Goal: Task Accomplishment & Management: Manage account settings

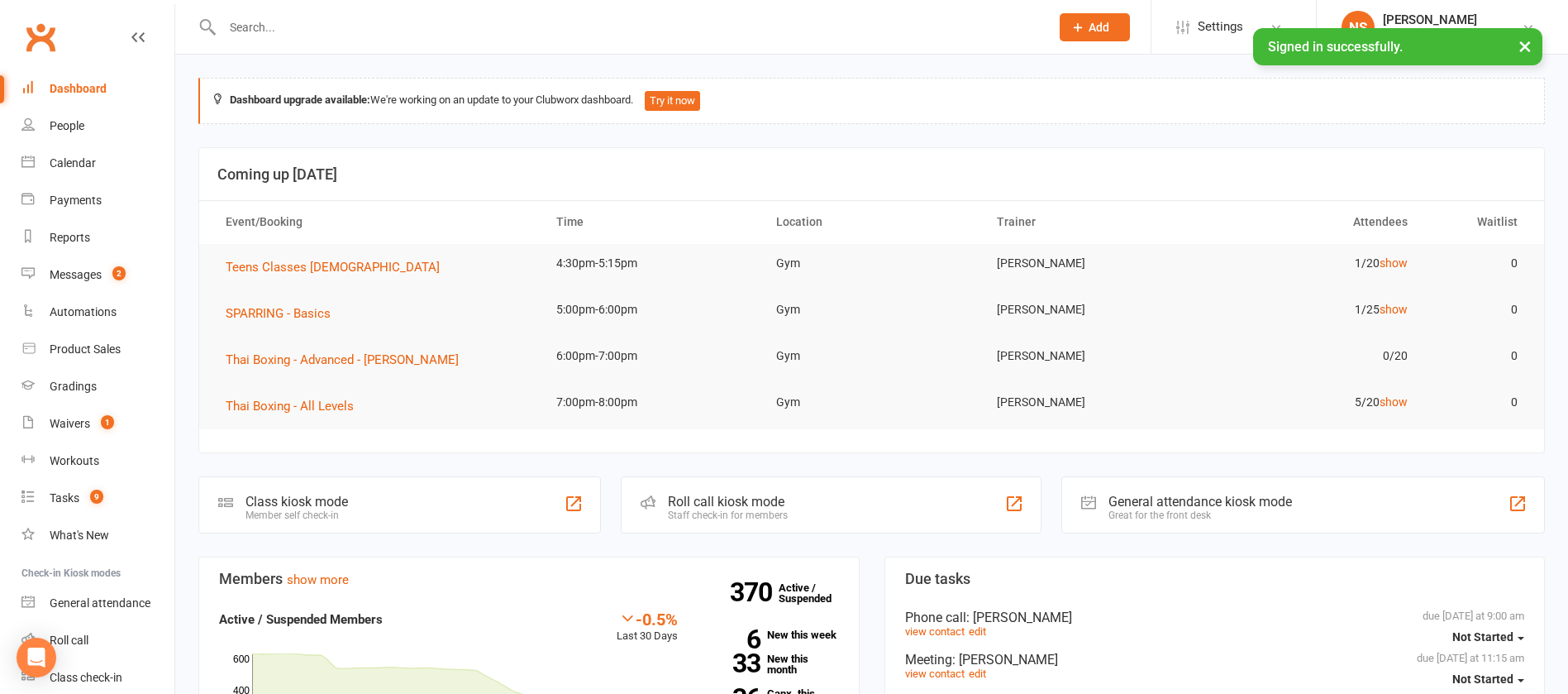
click at [351, 29] on input "text" at bounding box center [627, 28] width 821 height 23
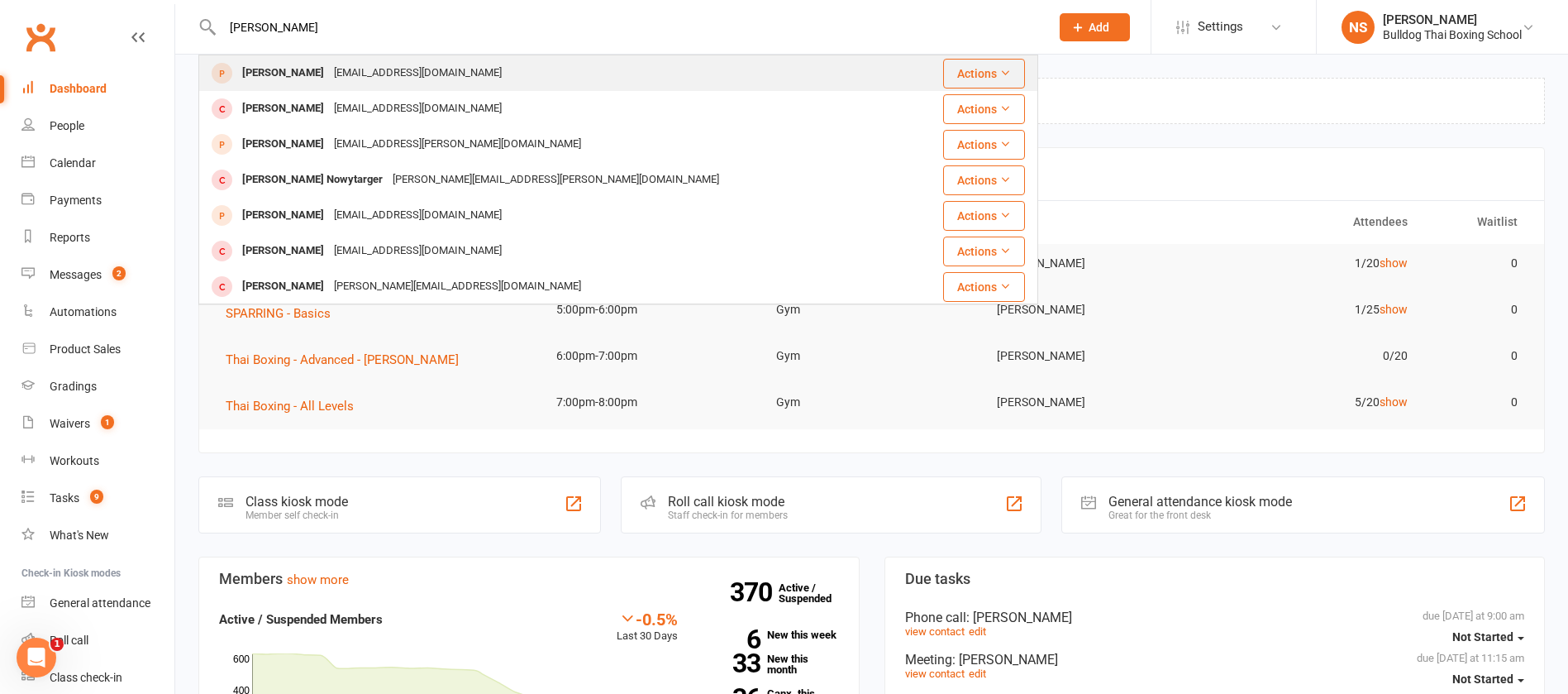
type input "[PERSON_NAME]"
click at [370, 71] on div "[EMAIL_ADDRESS][DOMAIN_NAME]" at bounding box center [418, 72] width 177 height 24
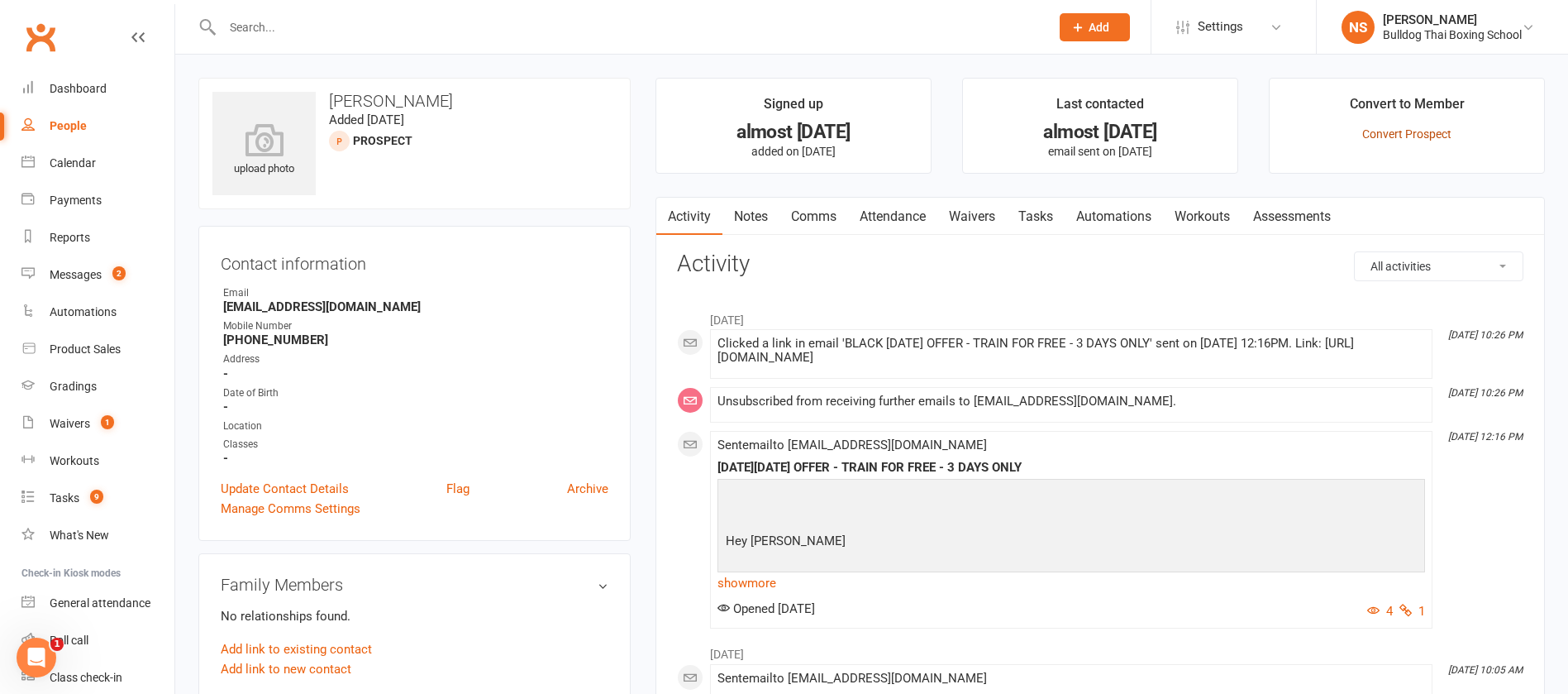
click at [1413, 139] on link "Convert Prospect" at bounding box center [1407, 134] width 89 height 13
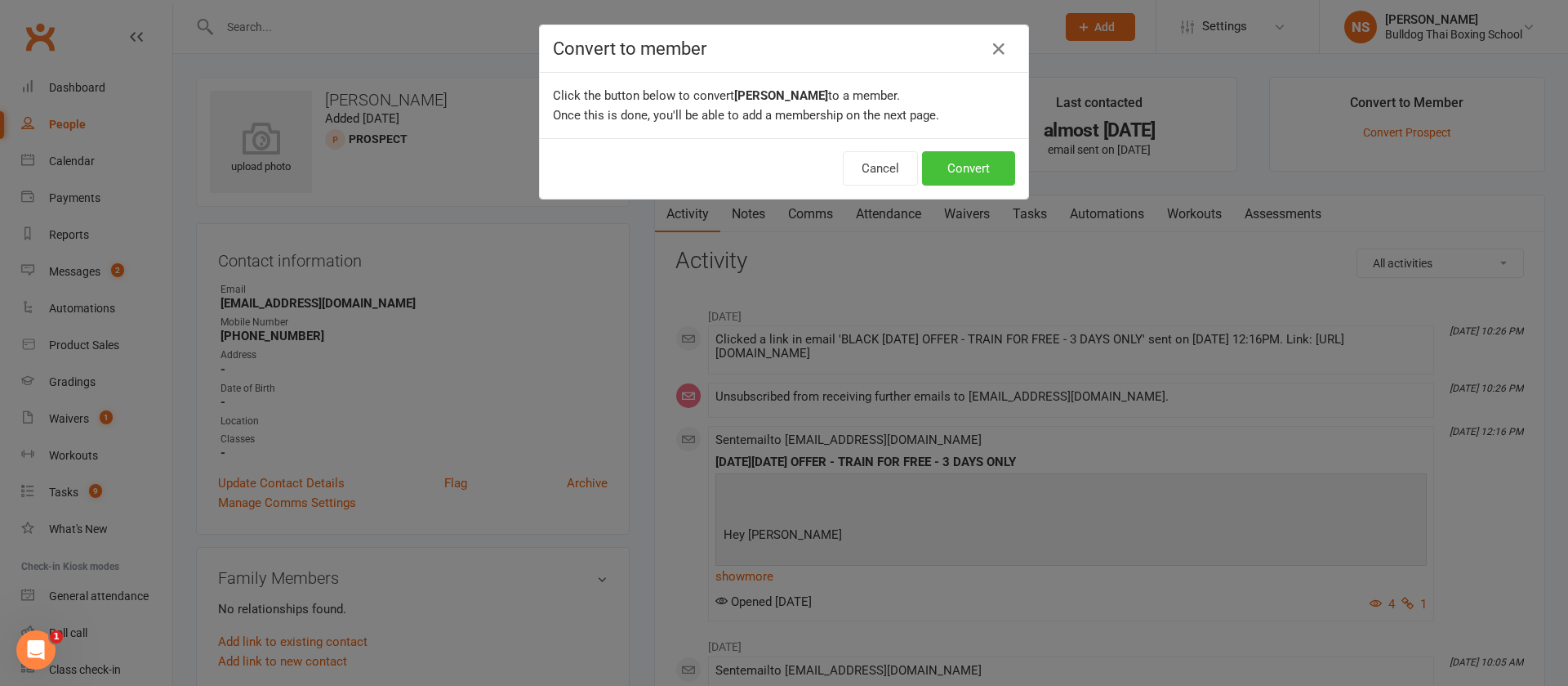
click at [954, 172] on button "Convert" at bounding box center [968, 168] width 93 height 35
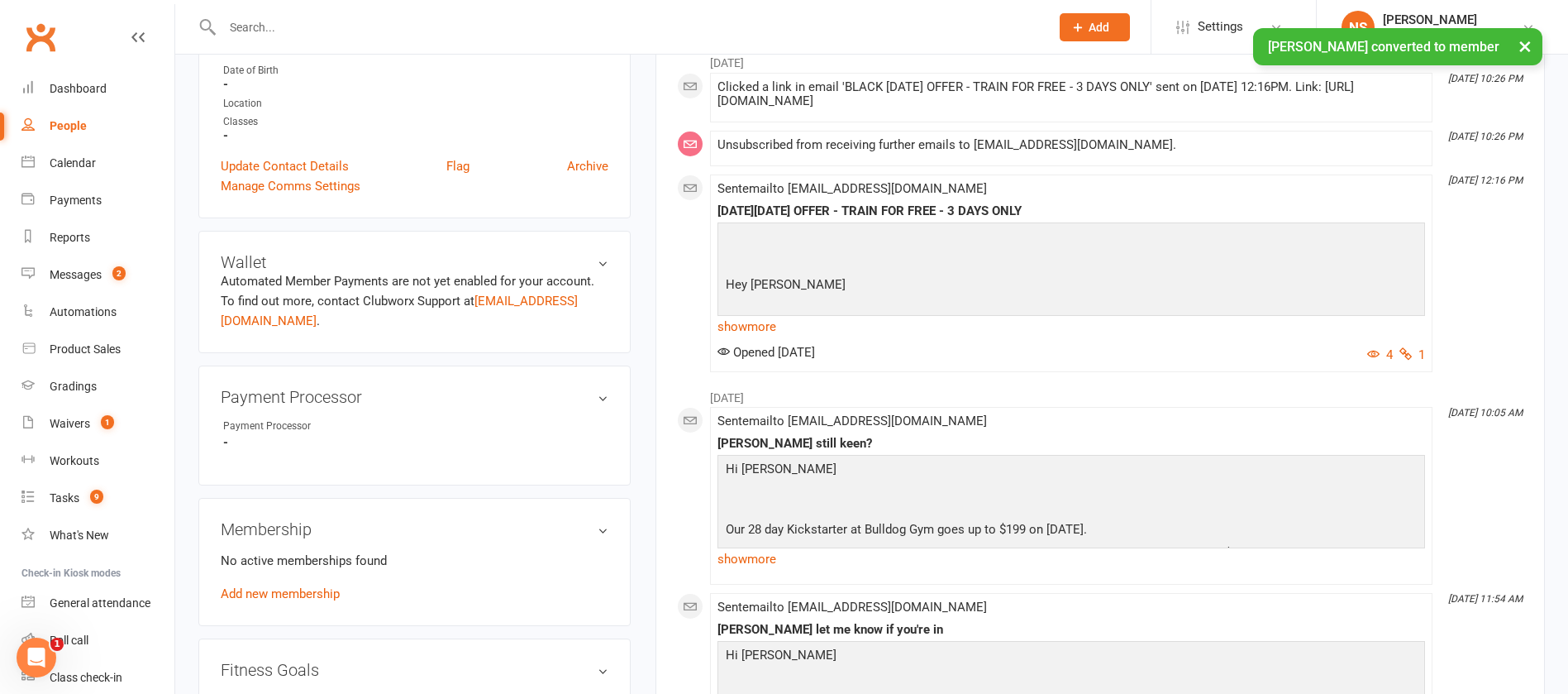
scroll to position [372, 0]
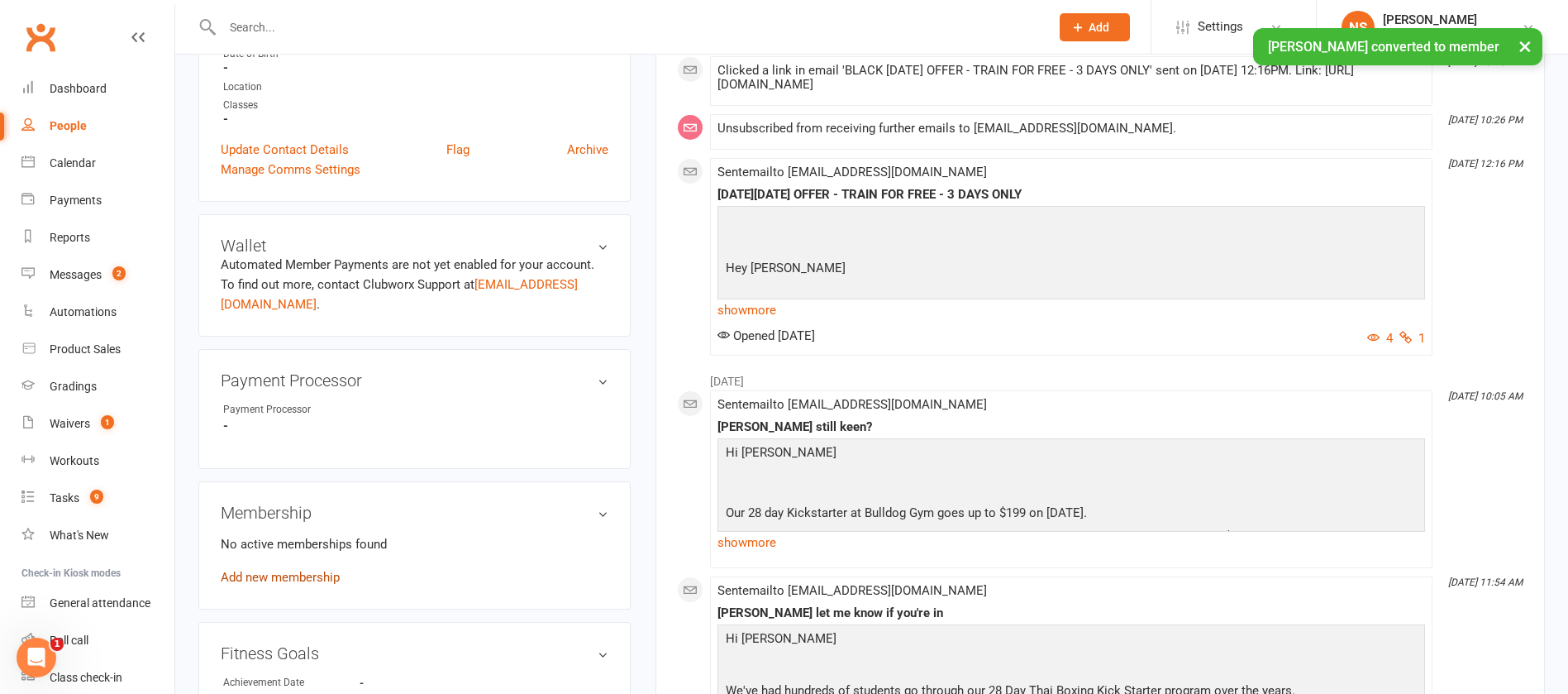
click at [271, 579] on link "Add new membership" at bounding box center [280, 577] width 119 height 15
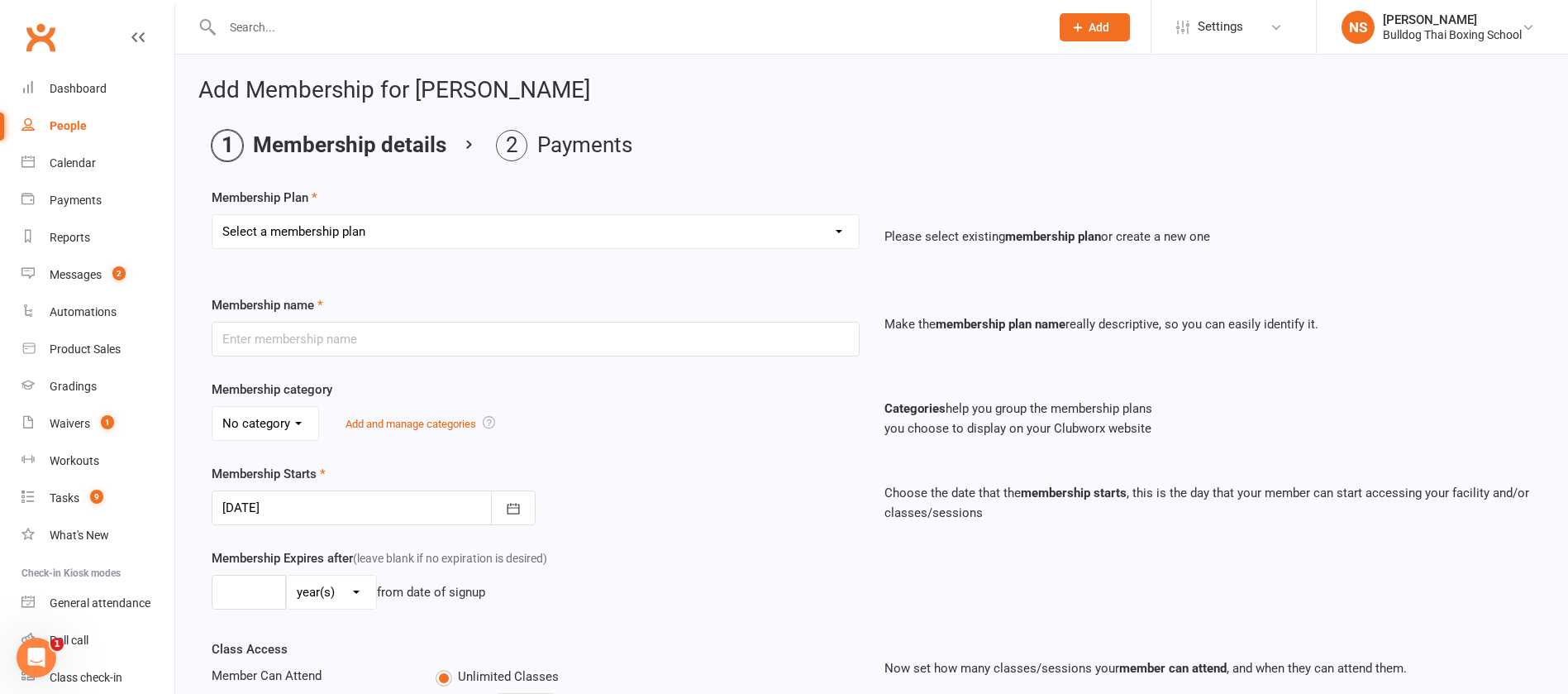
click at [317, 230] on select "Select a membership plan Create new Membership Plan 2 X WEEK MSHIP 1xWeek 25/we…" at bounding box center [535, 231] width 646 height 33
select select "25"
click at [213, 215] on select "Select a membership plan Create new Membership Plan 2 X WEEK MSHIP 1xWeek 25/we…" at bounding box center [535, 231] width 646 height 33
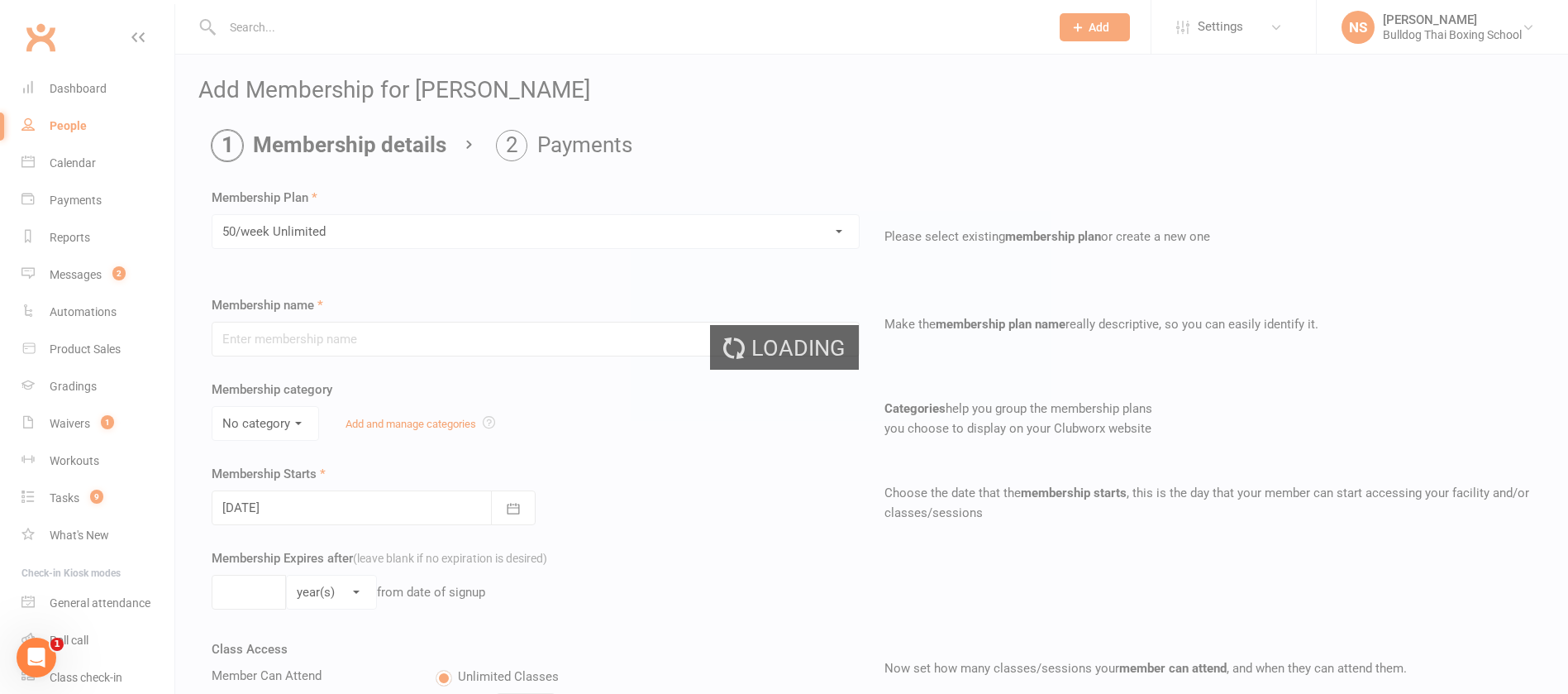
type input "50/week Unlimited"
type input "0"
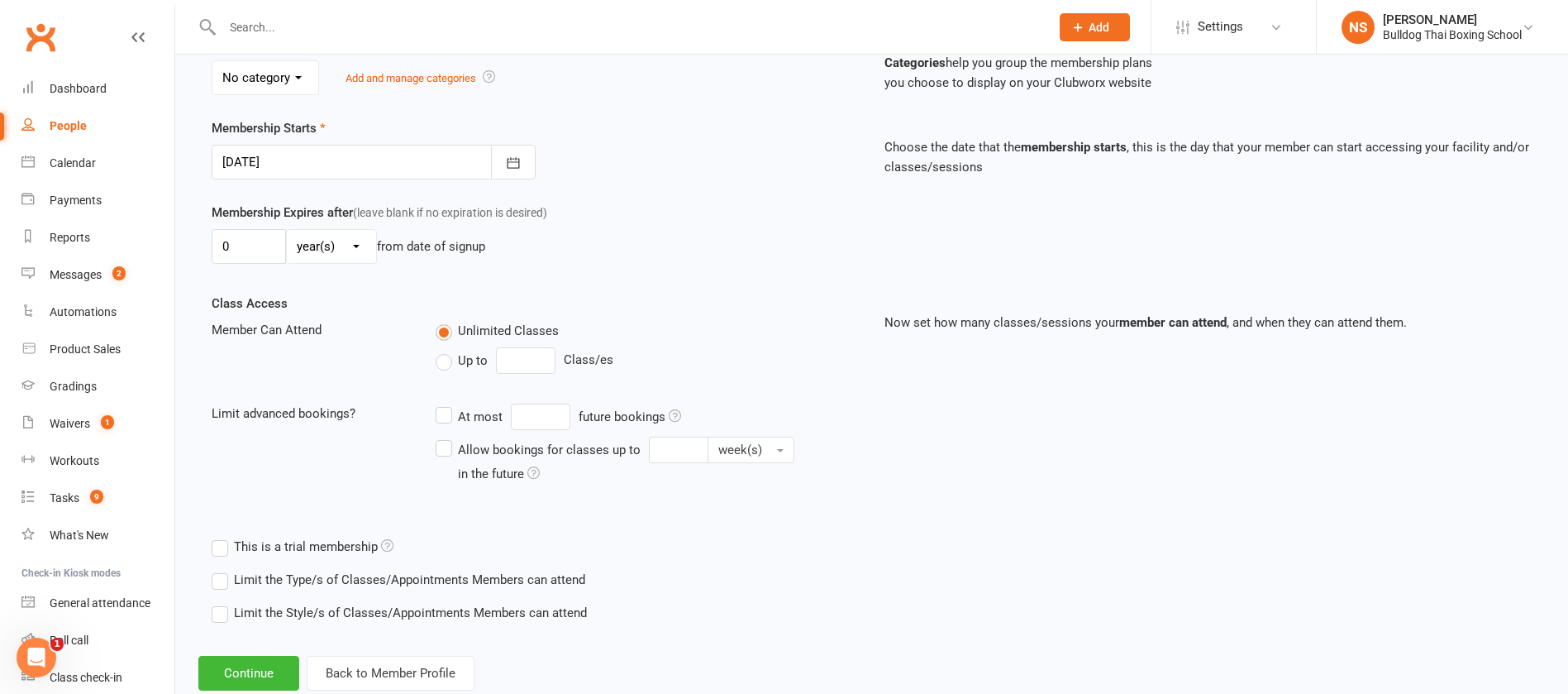
scroll to position [389, 0]
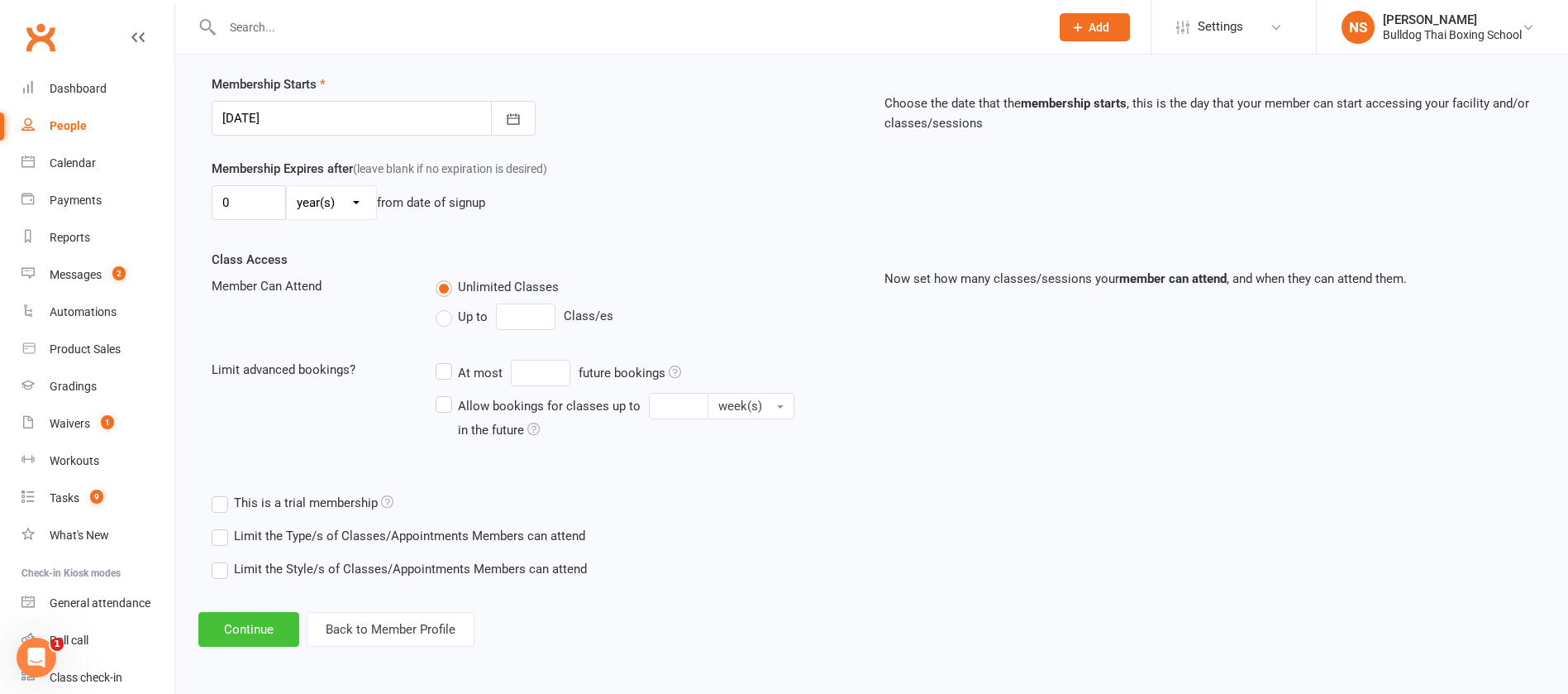
click at [235, 633] on button "Continue" at bounding box center [249, 628] width 101 height 35
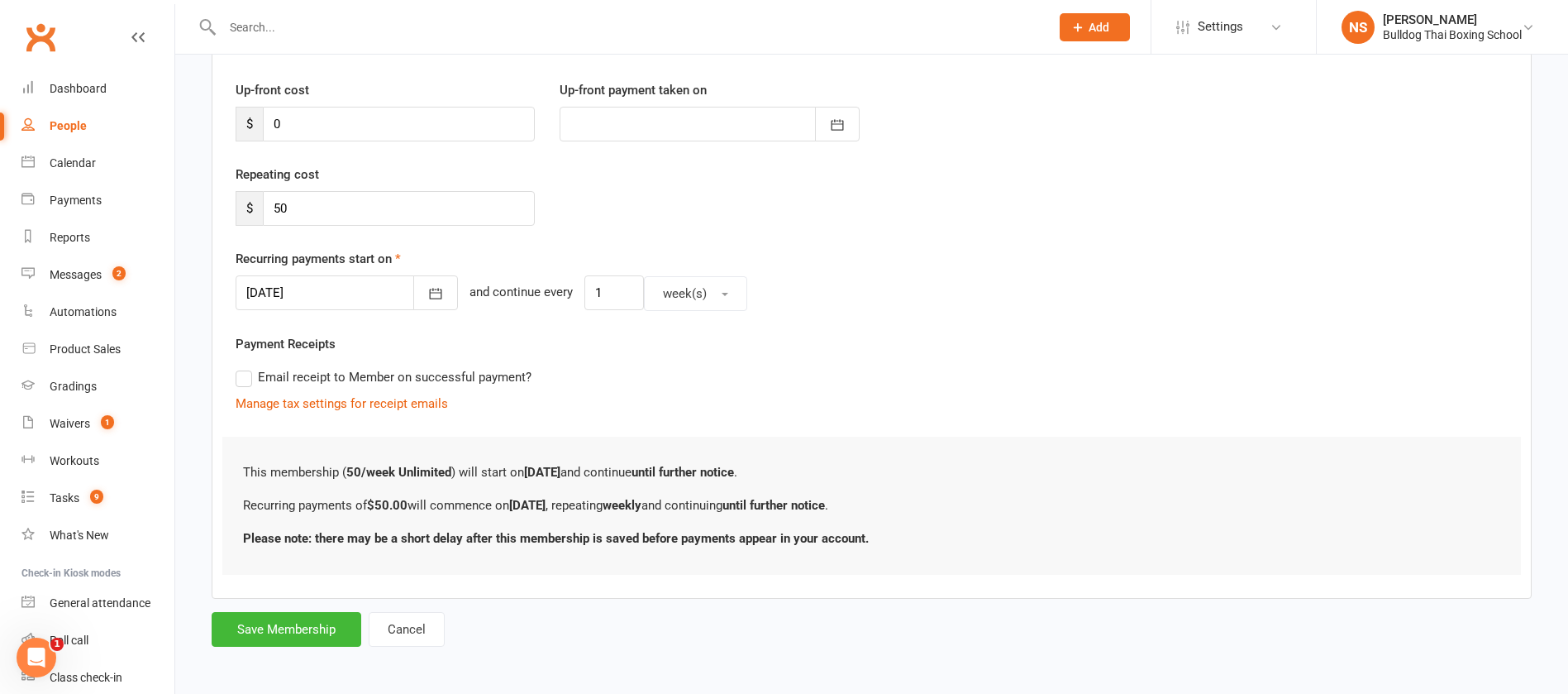
scroll to position [215, 0]
drag, startPoint x: 291, startPoint y: 203, endPoint x: 235, endPoint y: 181, distance: 60.2
click at [260, 201] on div "$ 50" at bounding box center [384, 205] width 299 height 35
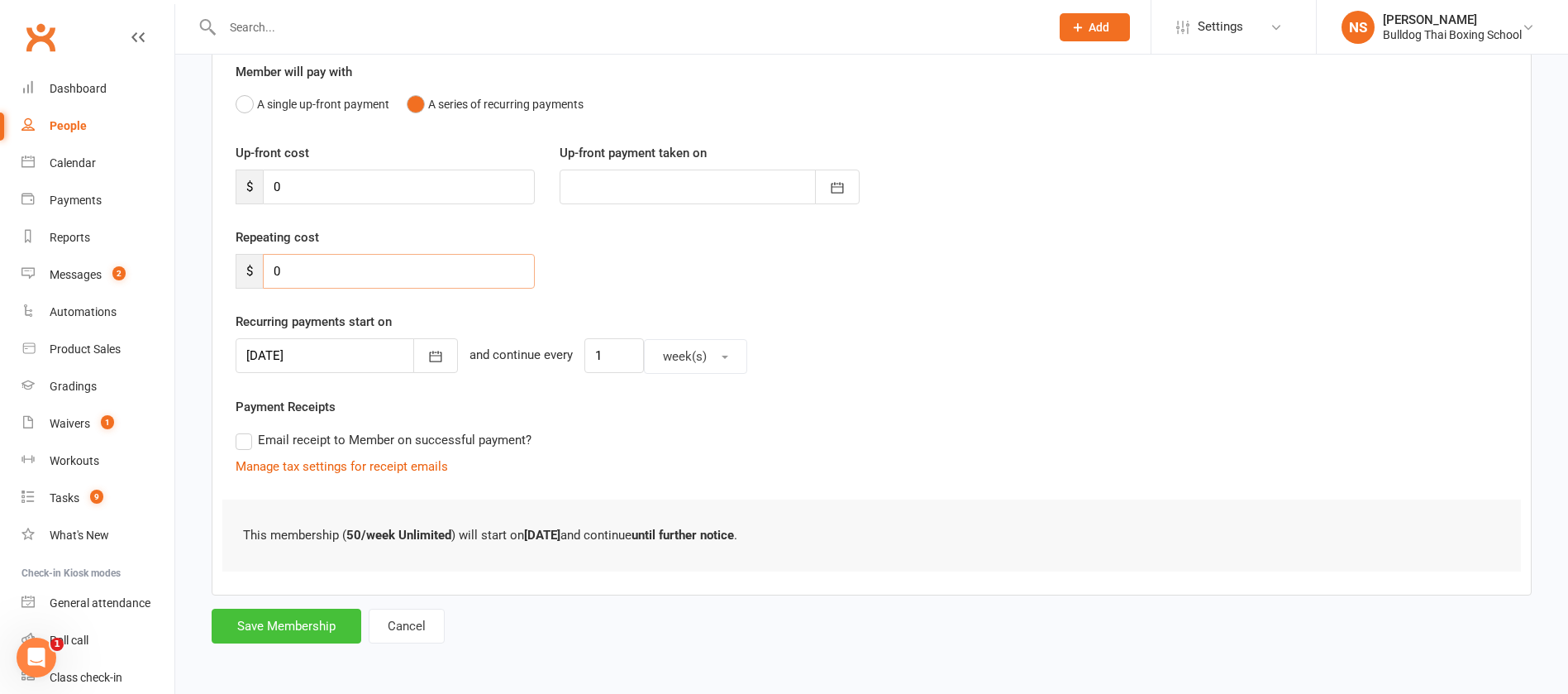
type input "0"
click at [315, 619] on button "Save Membership" at bounding box center [287, 626] width 150 height 35
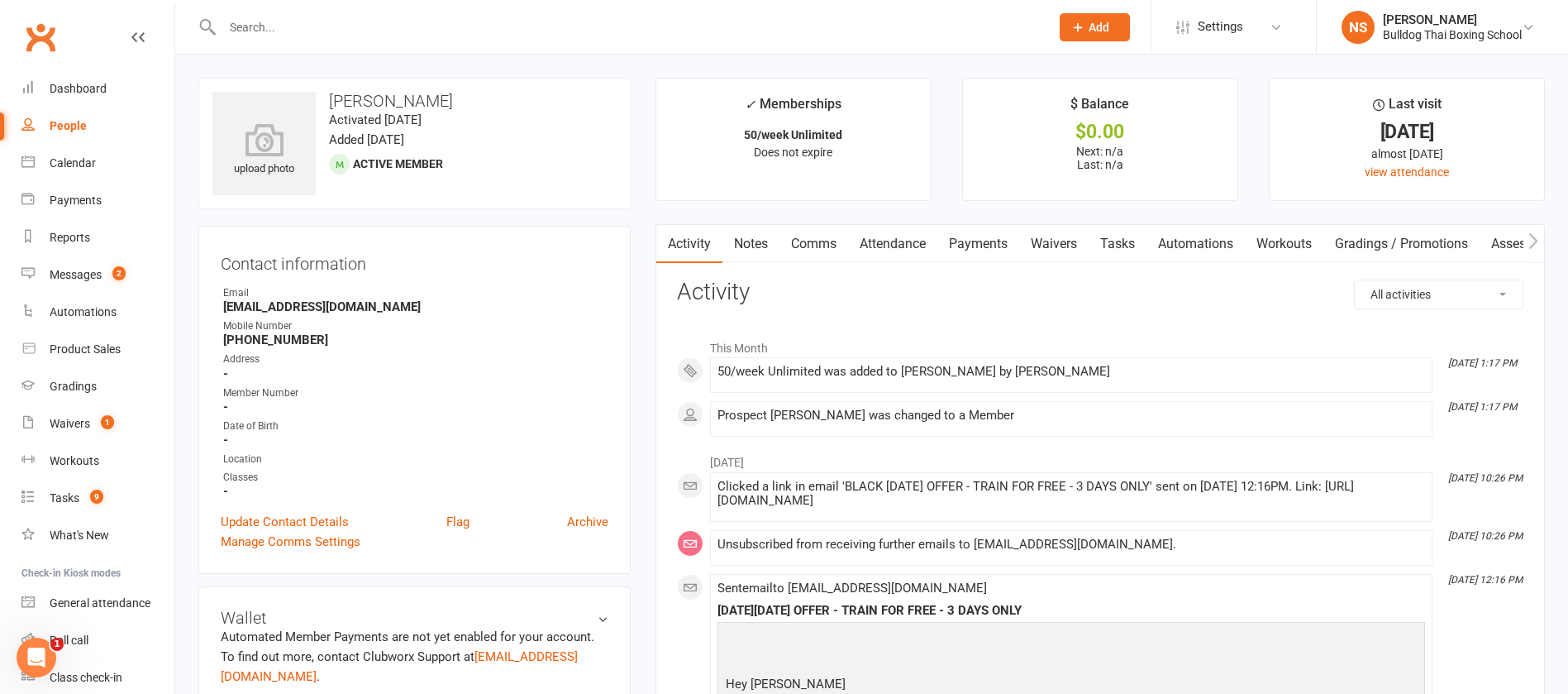
click at [1055, 240] on link "Waivers" at bounding box center [1054, 244] width 69 height 38
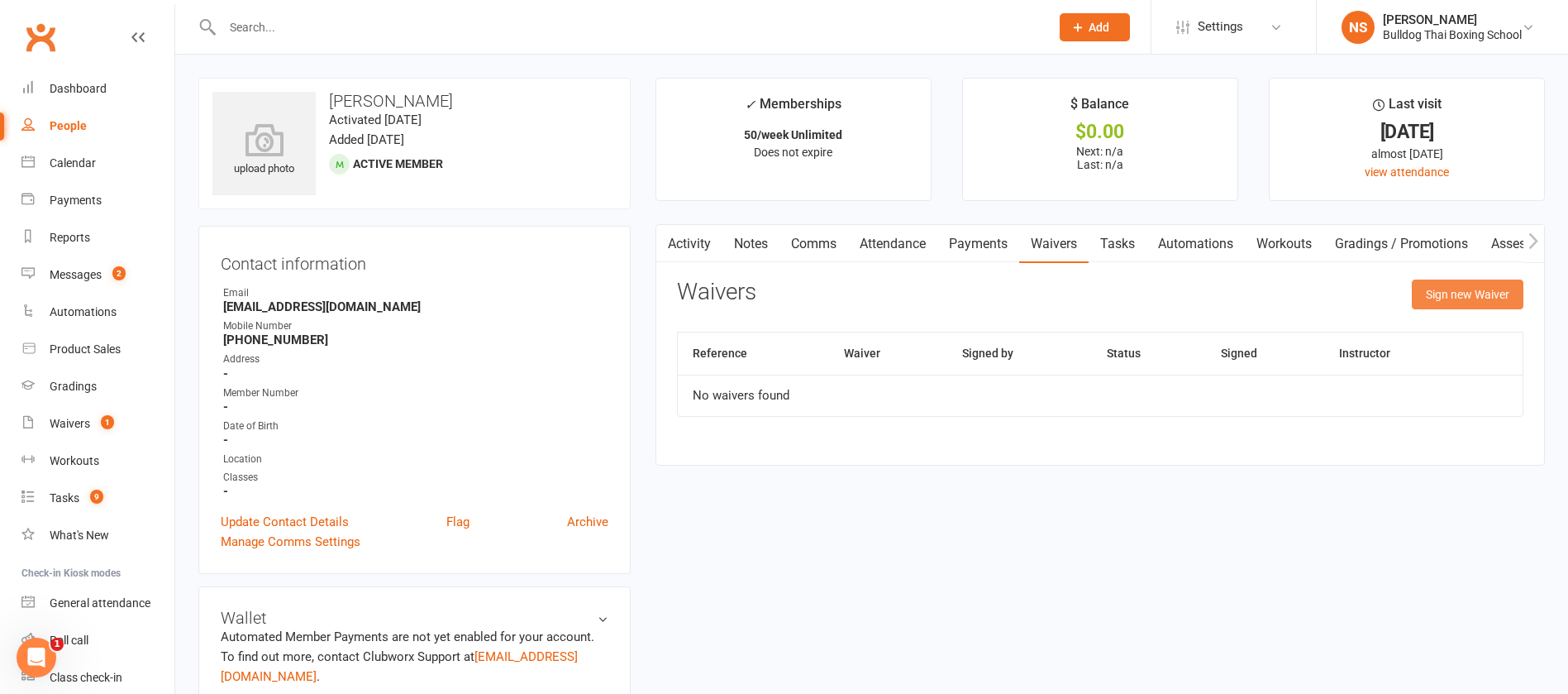
click at [1450, 285] on button "Sign new Waiver" at bounding box center [1467, 293] width 112 height 29
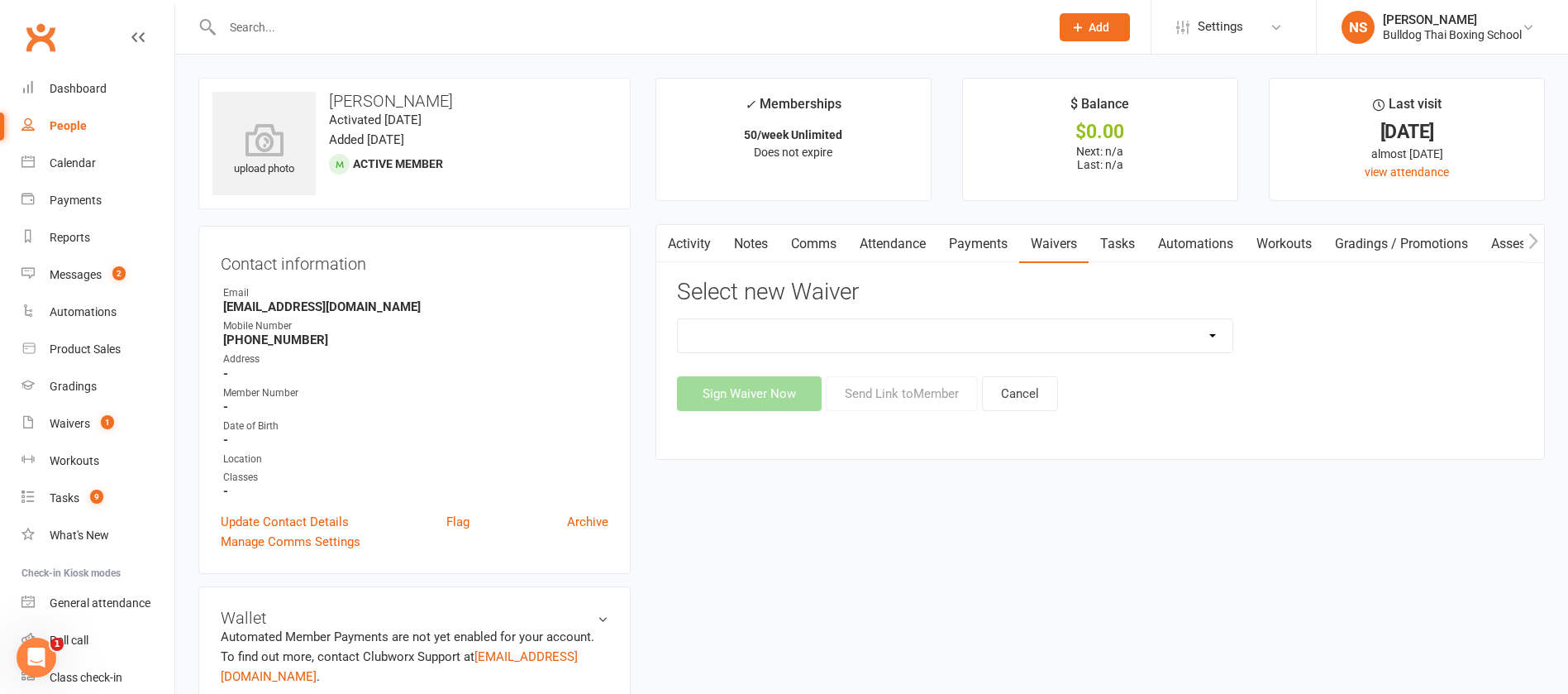
click at [898, 334] on select "12 Month Contract 14 Day Kick Off 21 Day Kick Starter 28 Day 99 and RO 35 28 Da…" at bounding box center [955, 335] width 554 height 33
select select "1374"
click at [678, 319] on select "12 Month Contract 14 Day Kick Off 21 Day Kick Starter 28 Day 99 and RO 35 28 Da…" at bounding box center [955, 335] width 554 height 33
click at [894, 391] on button "Send Link to Member" at bounding box center [902, 393] width 152 height 35
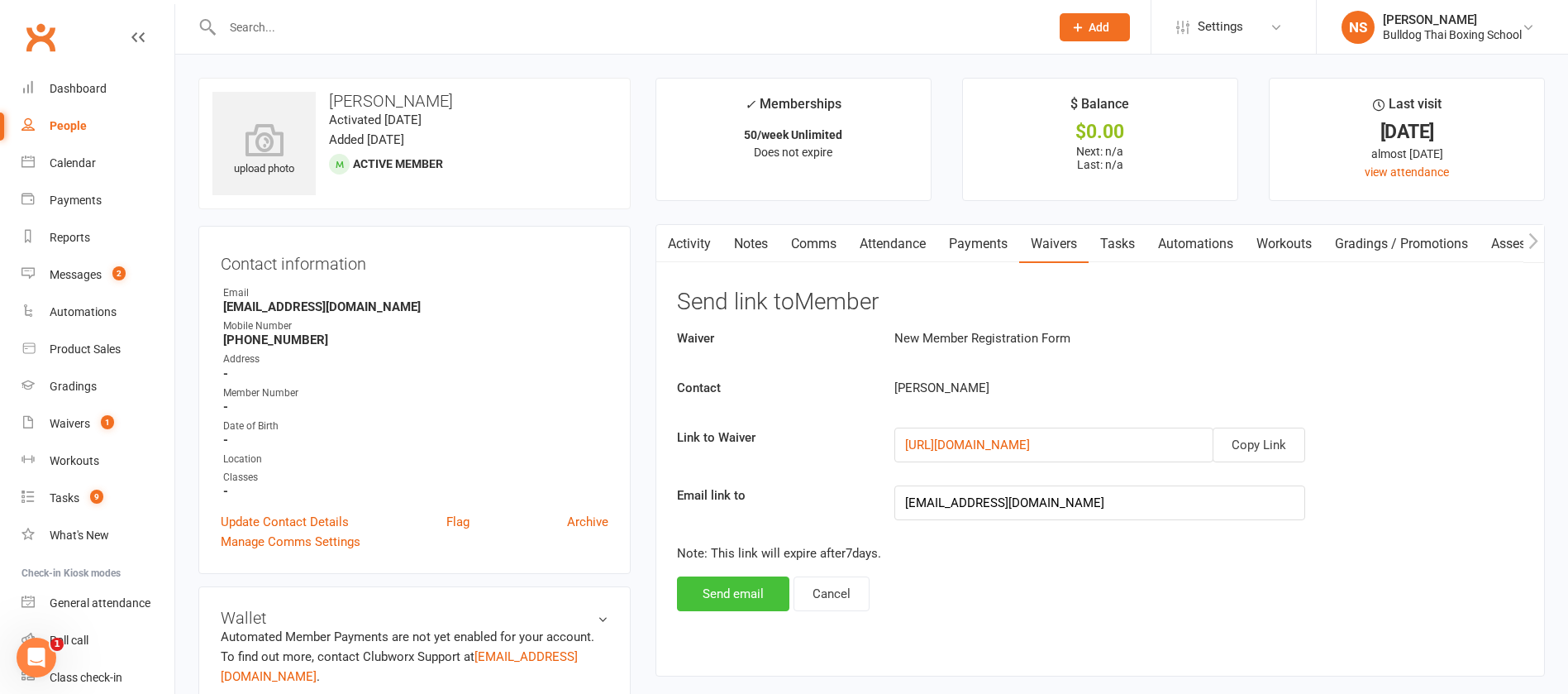
click at [736, 592] on button "Send email" at bounding box center [733, 593] width 112 height 35
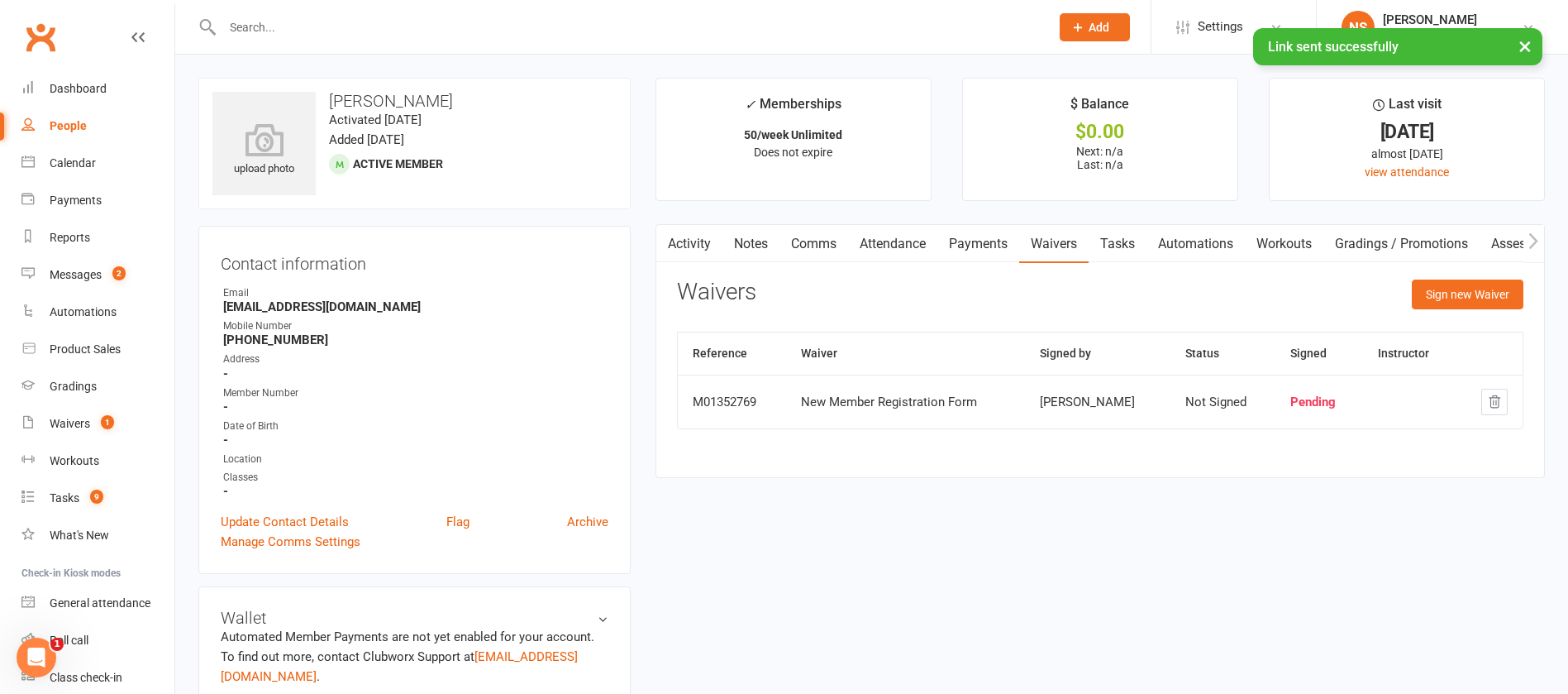
click at [702, 235] on link "Activity" at bounding box center [689, 244] width 66 height 38
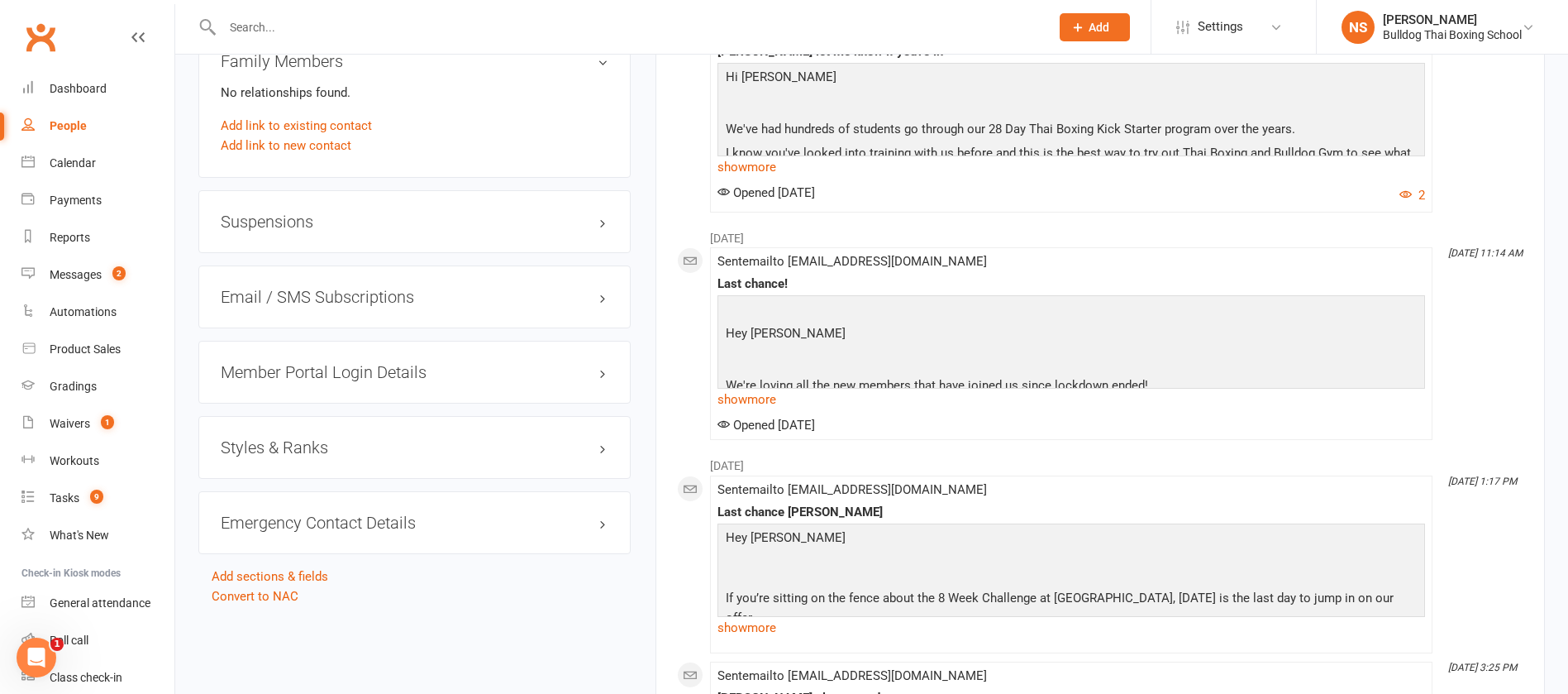
scroll to position [1364, 0]
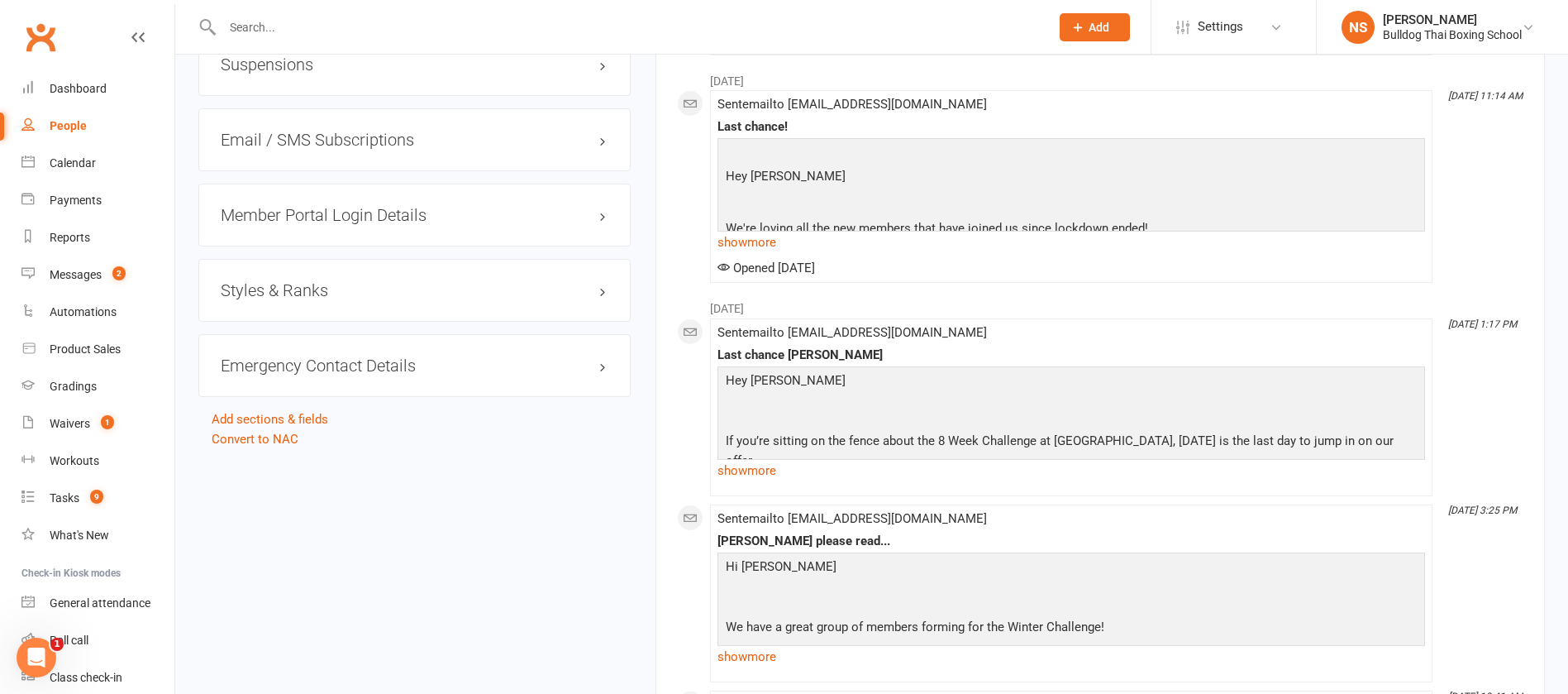
click at [305, 215] on h3 "Member Portal Login Details" at bounding box center [415, 215] width 387 height 18
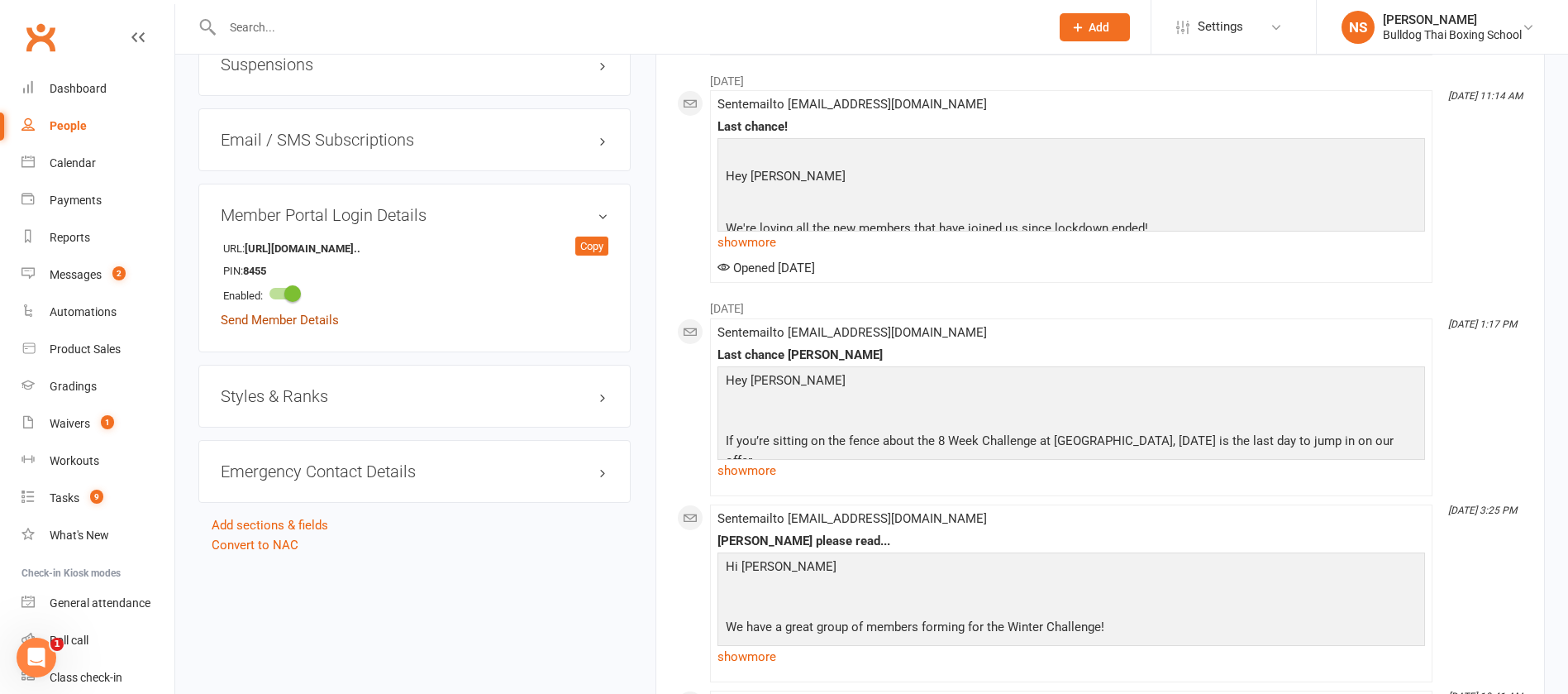
click at [317, 316] on link "Send Member Details" at bounding box center [280, 320] width 119 height 15
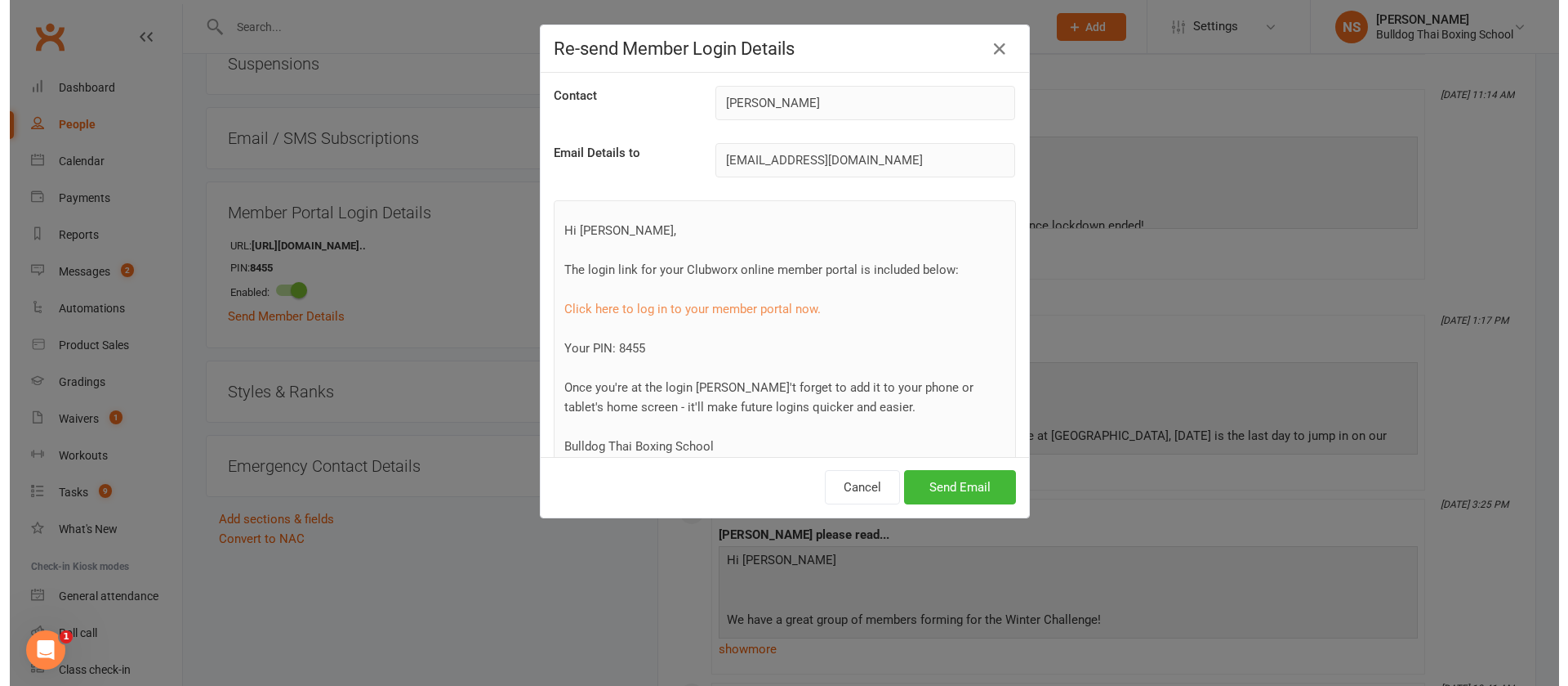
scroll to position [1329, 0]
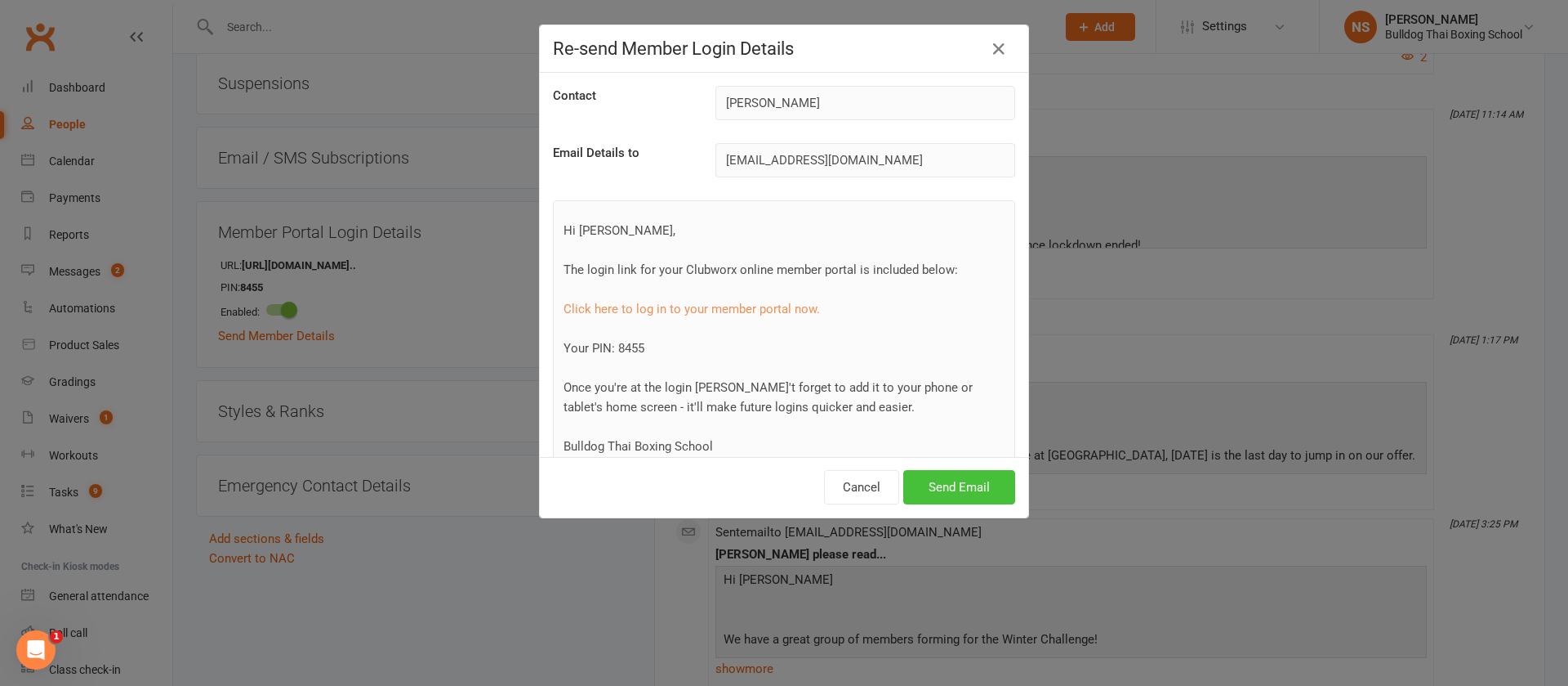
click at [941, 484] on button "Send Email" at bounding box center [958, 487] width 112 height 35
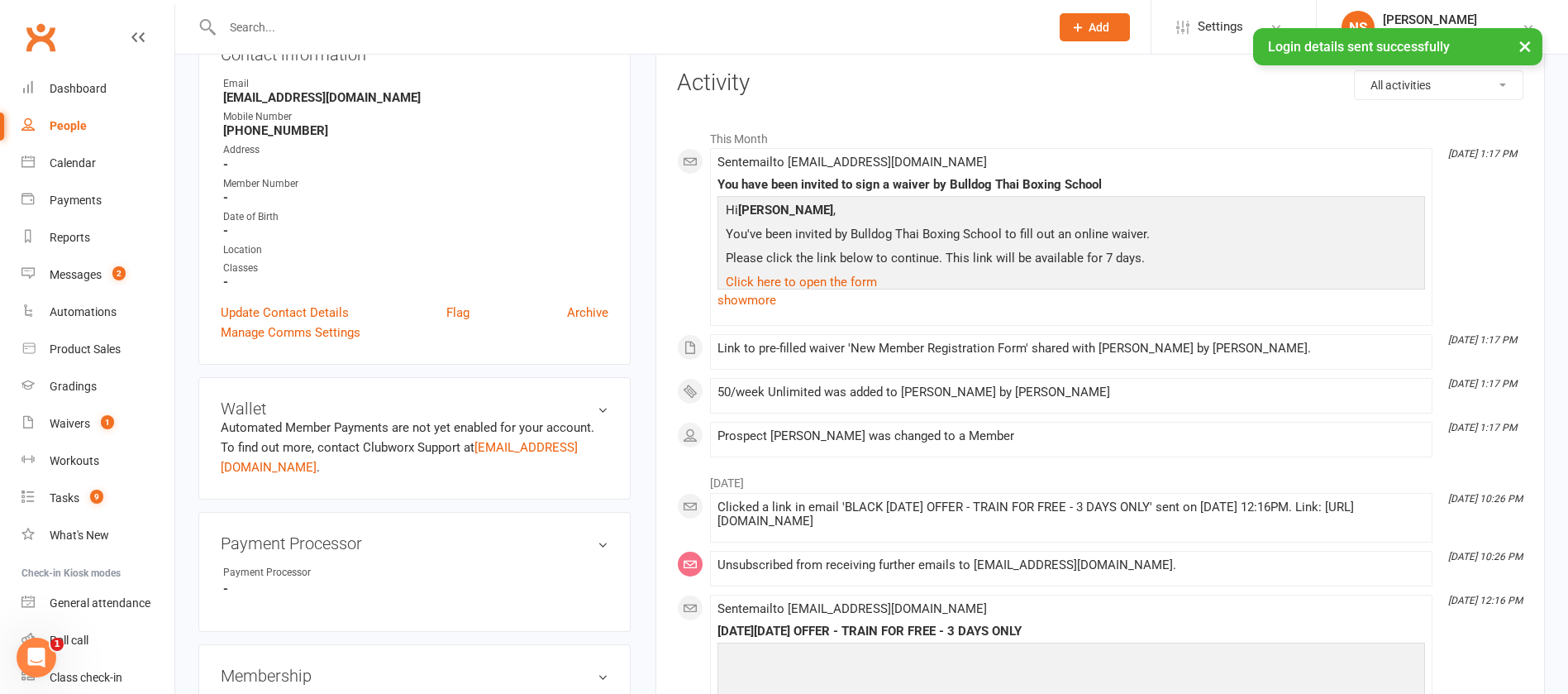
scroll to position [0, 0]
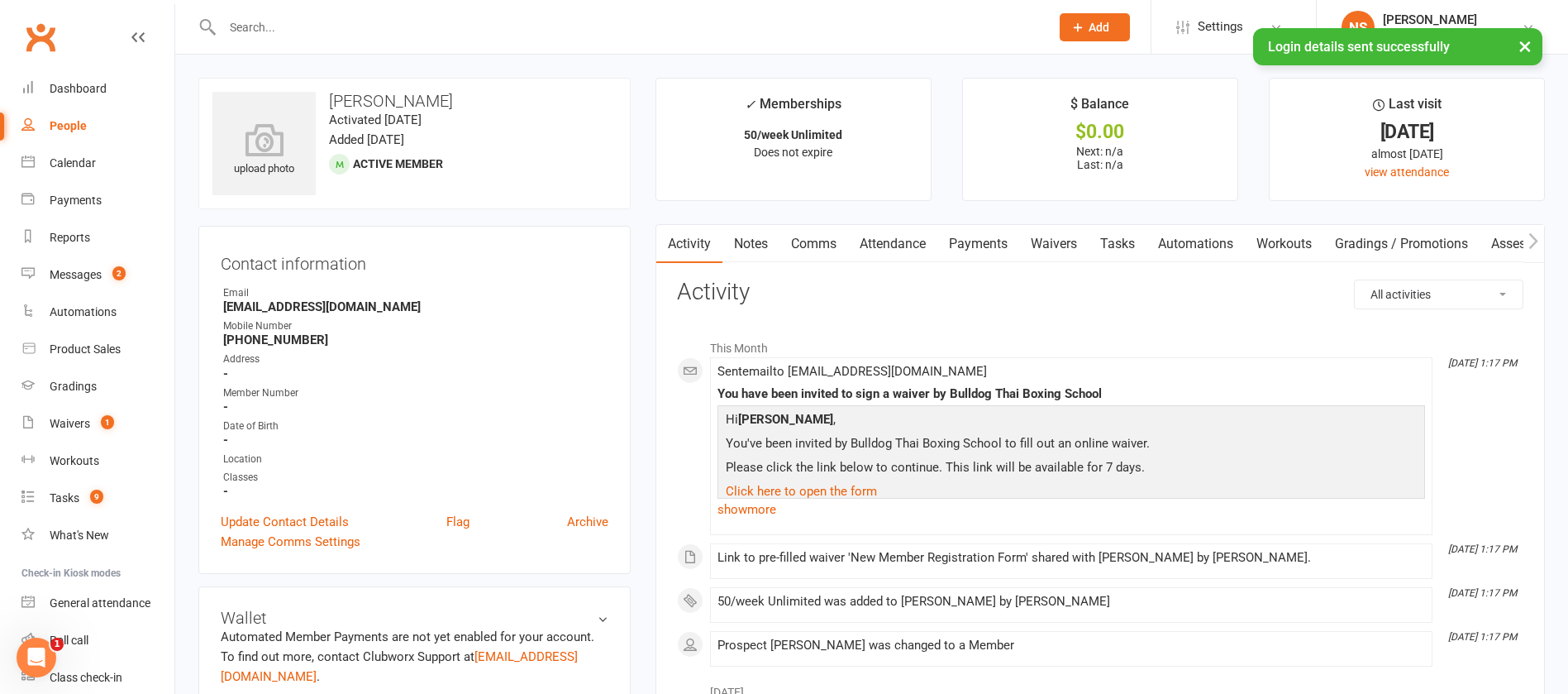
click at [743, 246] on link "Notes" at bounding box center [751, 244] width 57 height 38
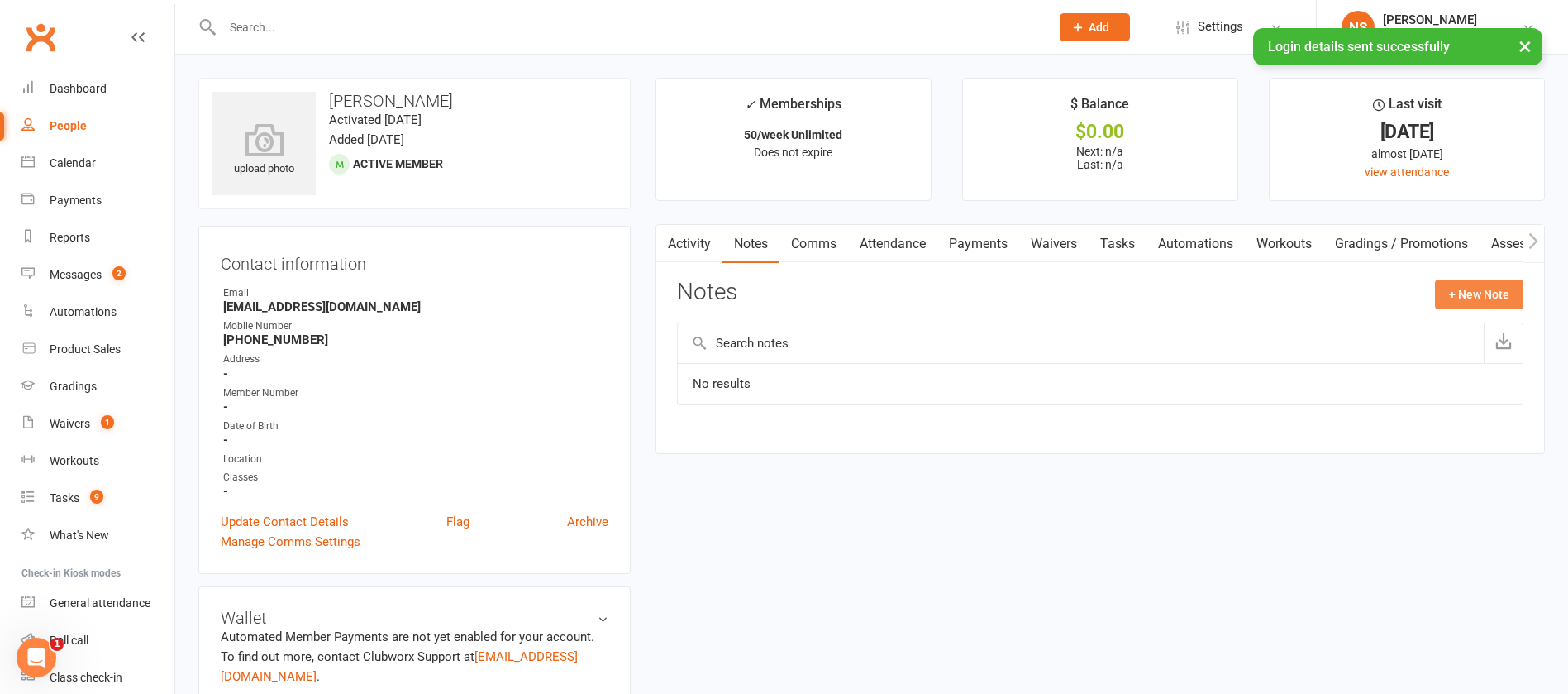
click at [1482, 294] on button "+ New Note" at bounding box center [1479, 293] width 88 height 29
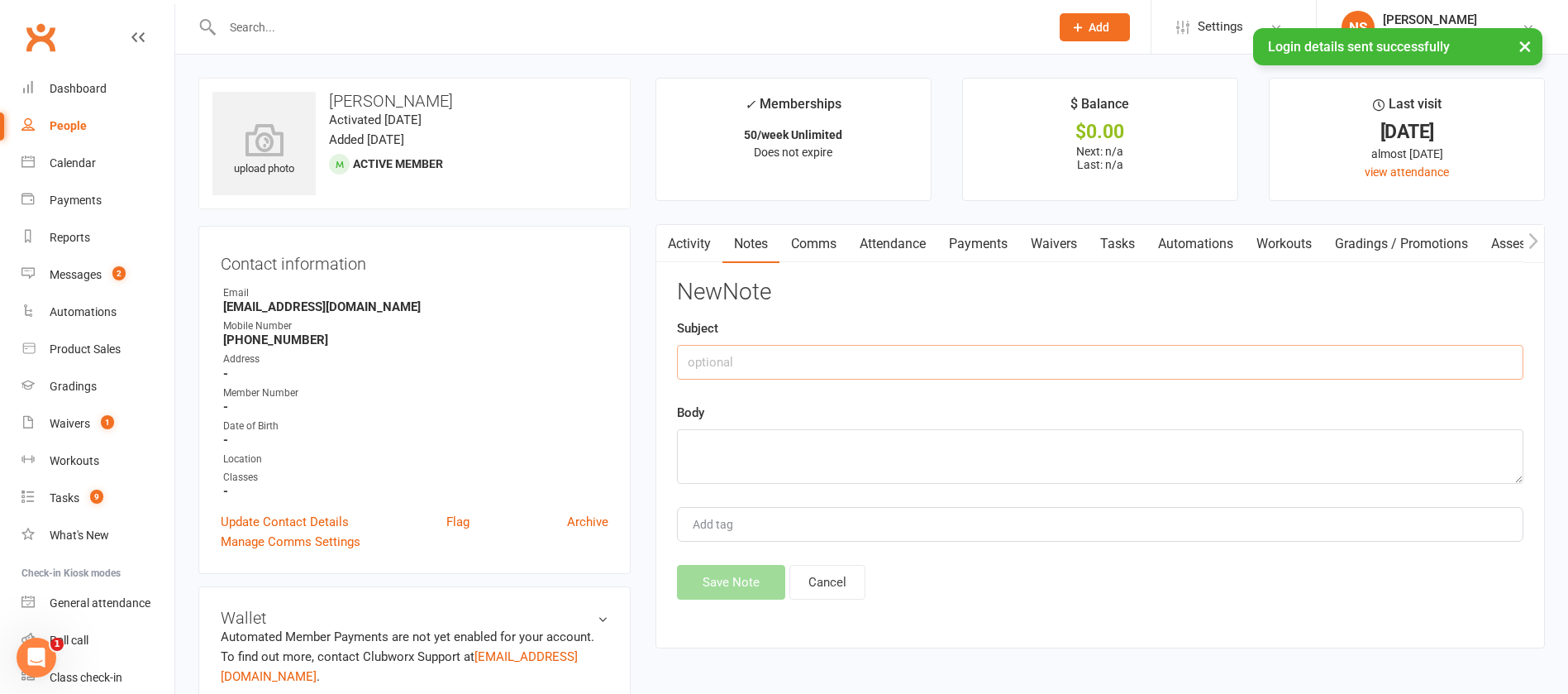
click at [818, 363] on input "text" at bounding box center [1100, 362] width 847 height 35
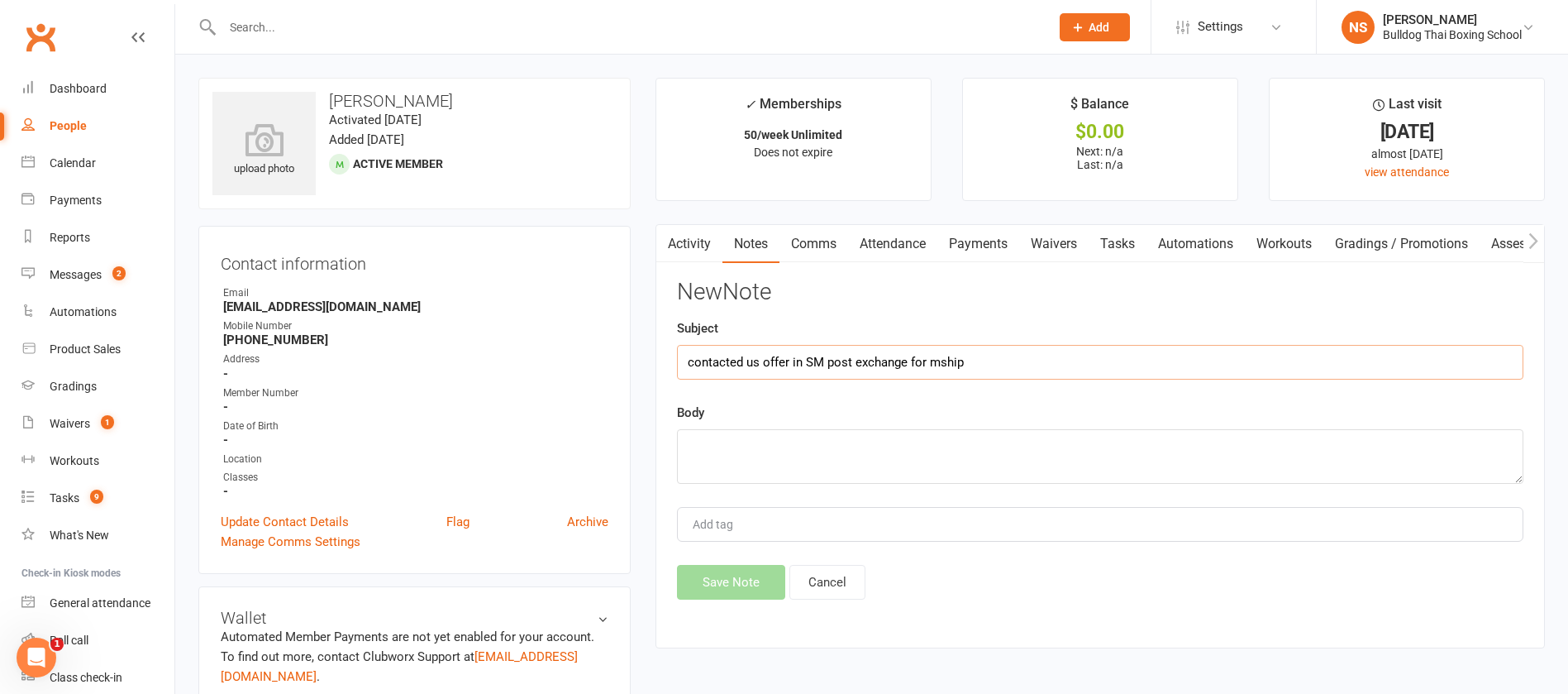
type input "contacted us offer in SM post exchange for mship"
click at [718, 452] on textarea at bounding box center [1100, 456] width 847 height 54
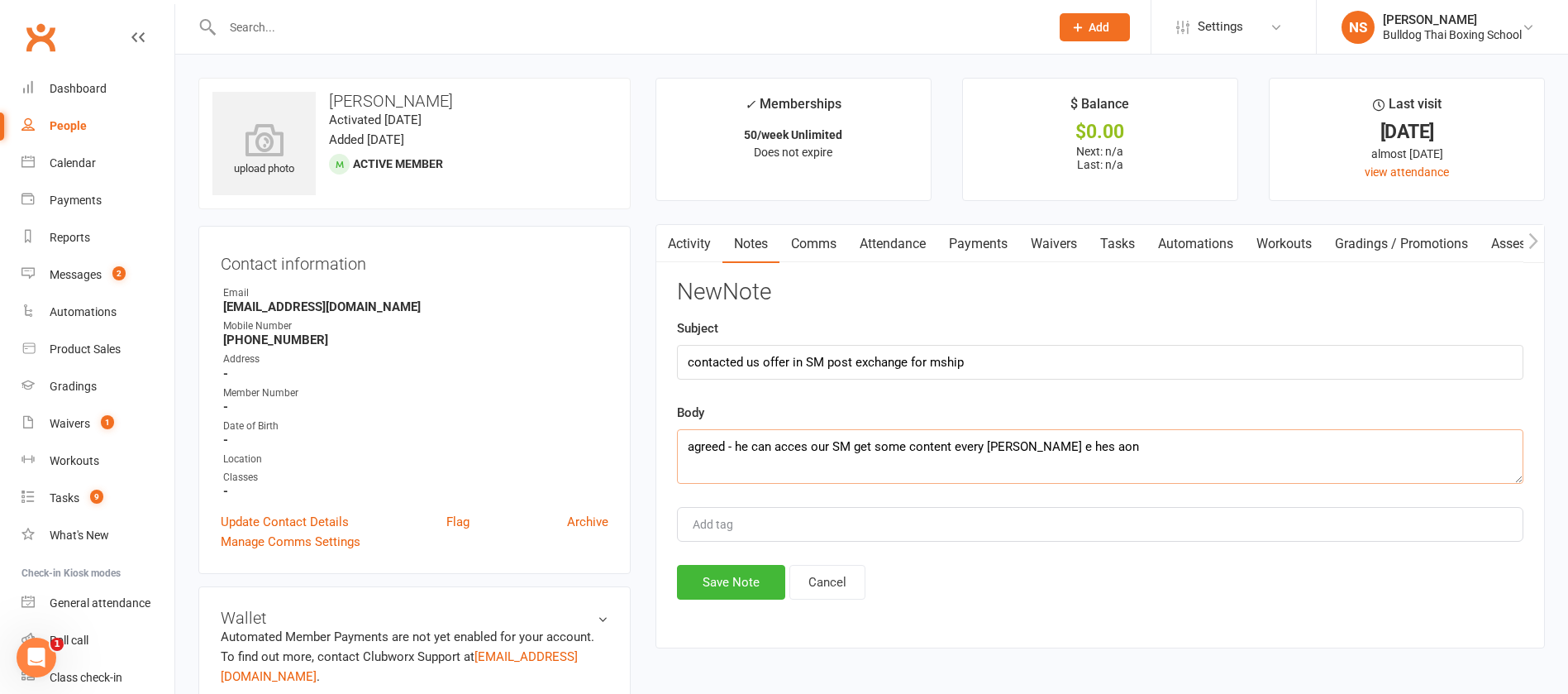
click at [803, 445] on textarea "agreed - he can acces our SM get some content every [PERSON_NAME] e hes aon" at bounding box center [1100, 456] width 847 height 54
click at [1014, 445] on textarea "agreed - he can access our SM get some content every [PERSON_NAME] e hes aon" at bounding box center [1100, 456] width 847 height 54
drag, startPoint x: 1064, startPoint y: 445, endPoint x: 1027, endPoint y: 437, distance: 37.9
click at [1032, 440] on textarea "agreed - he can access our SM get some content every time hes aon" at bounding box center [1100, 456] width 847 height 54
type textarea "agreed - he can access our SM get some content every time he's in"
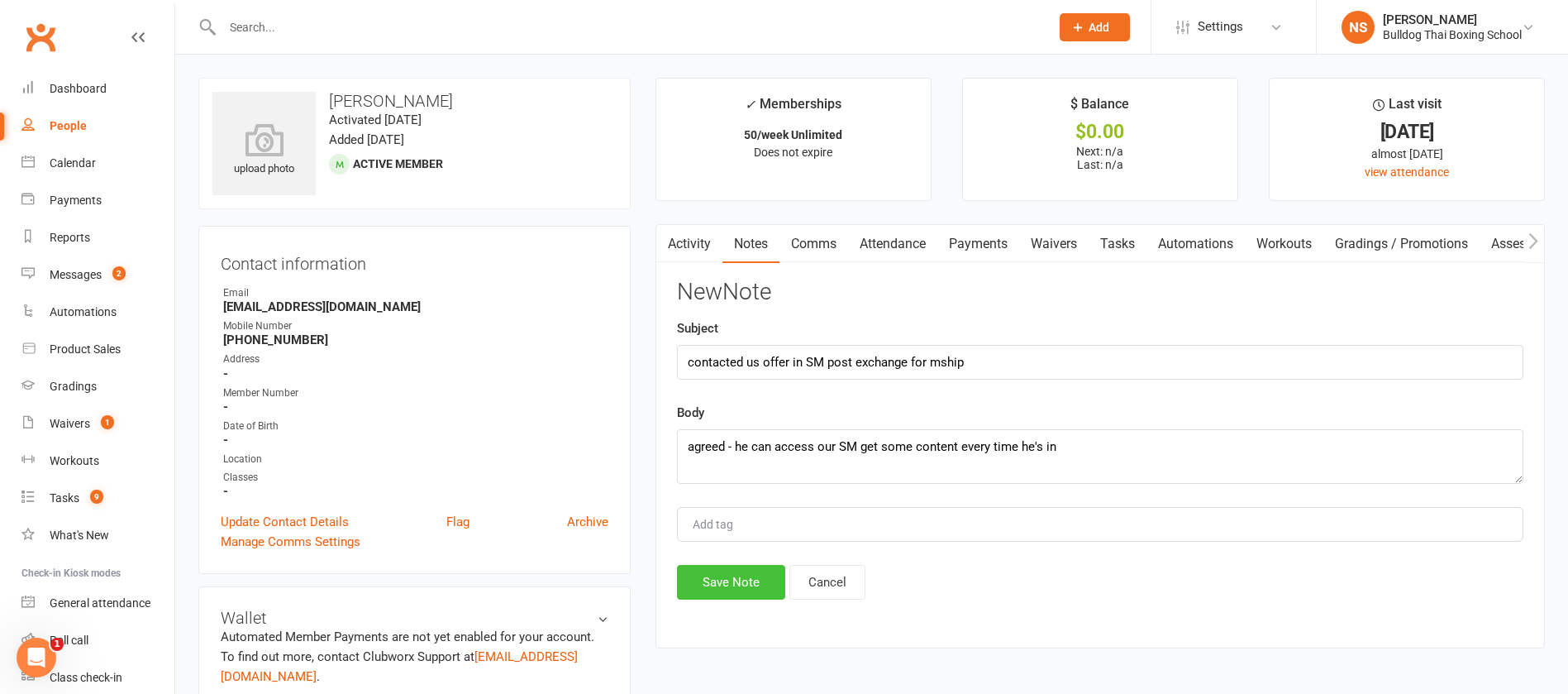
click at [733, 585] on button "Save Note" at bounding box center [731, 582] width 108 height 35
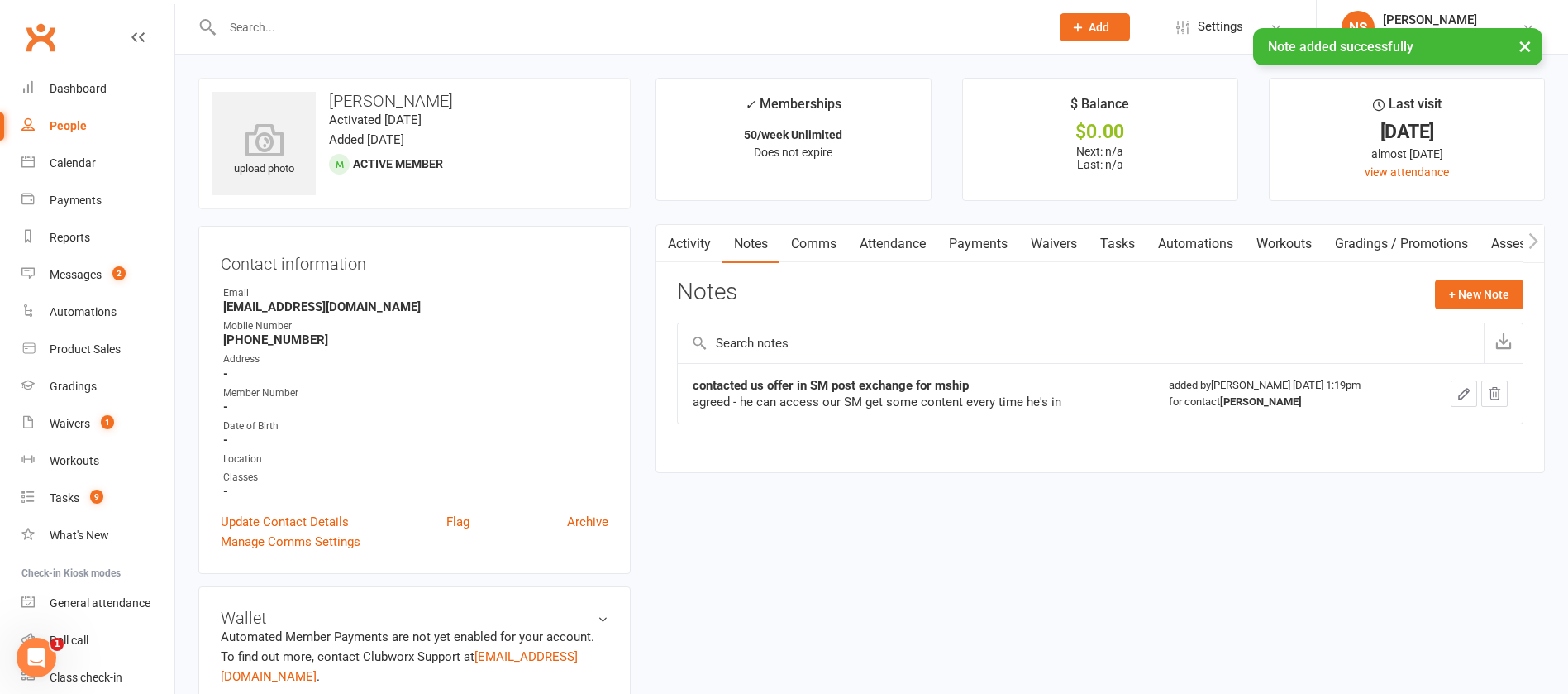
click at [685, 247] on link "Activity" at bounding box center [689, 244] width 66 height 38
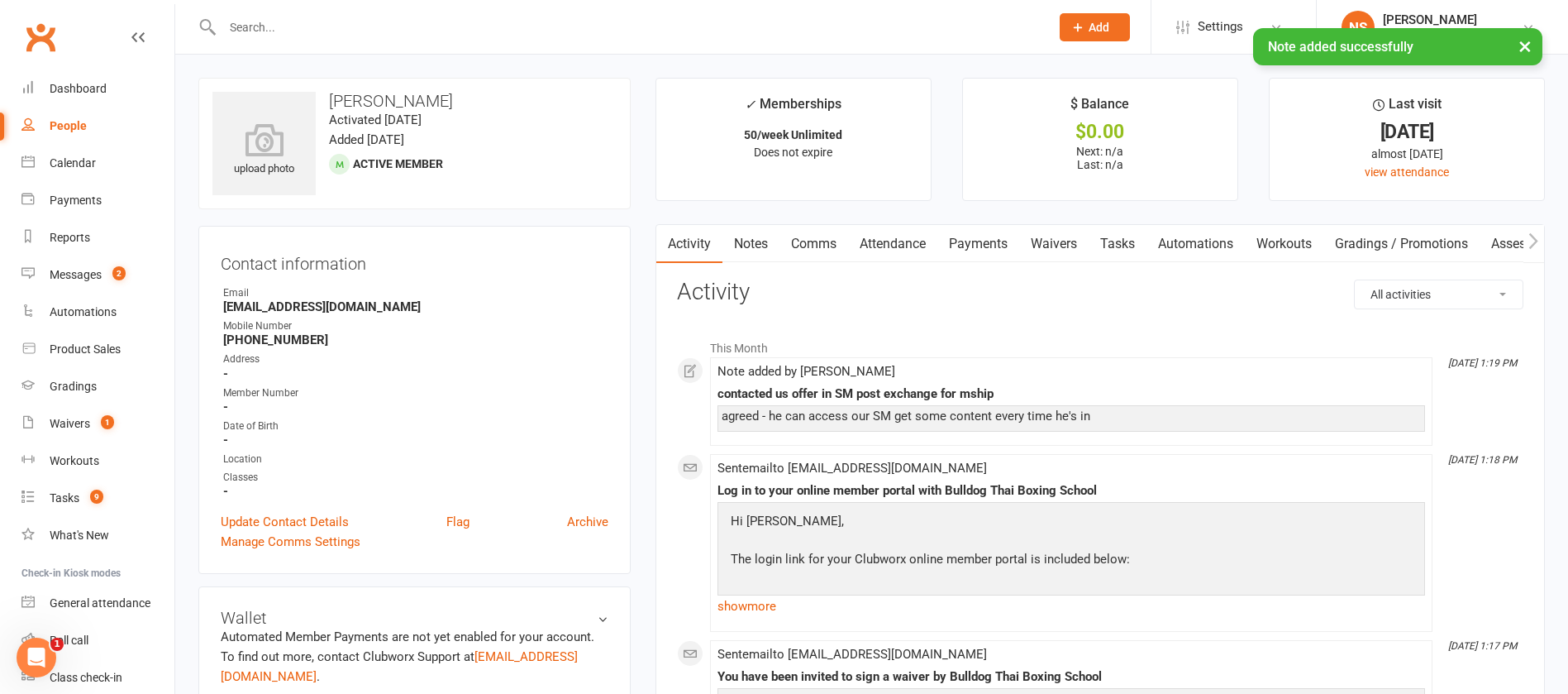
click at [746, 245] on link "Notes" at bounding box center [751, 244] width 57 height 38
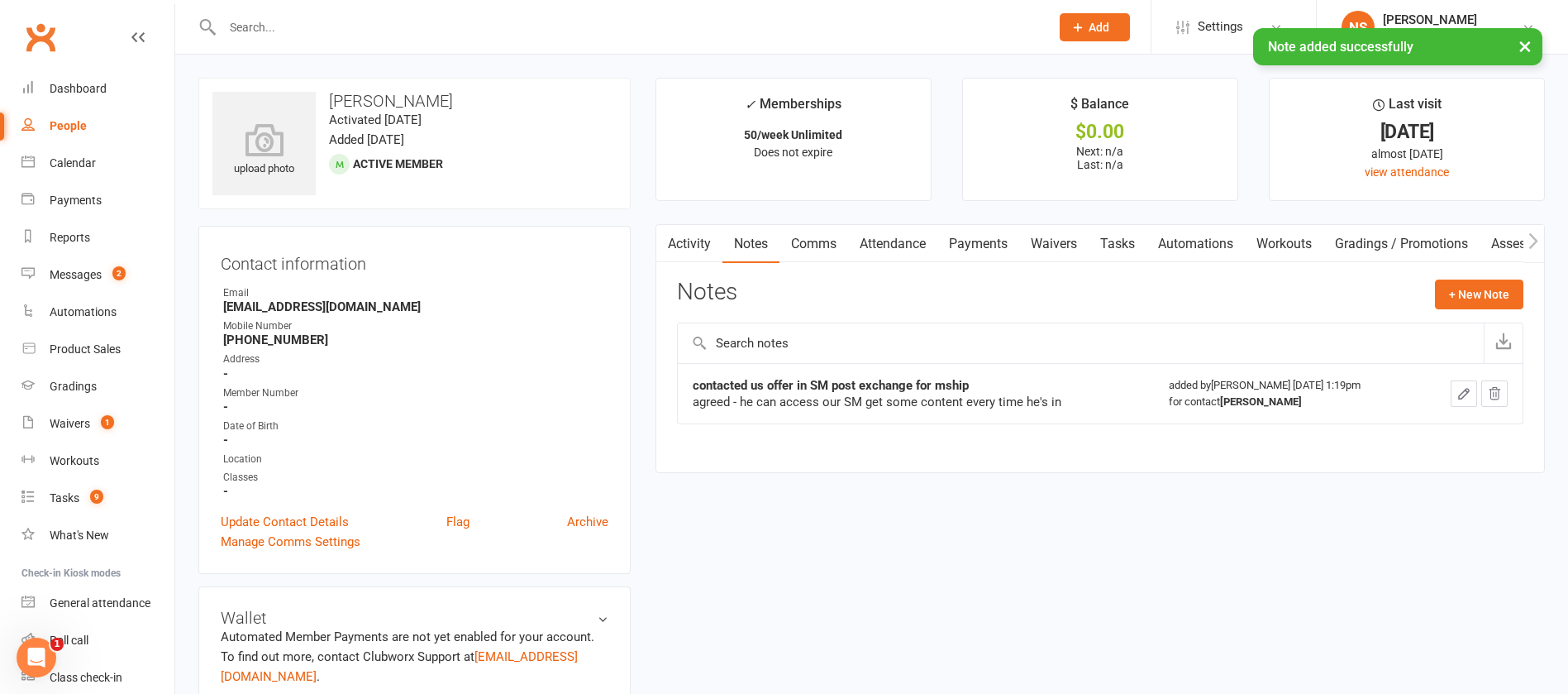
click at [680, 246] on link "Activity" at bounding box center [689, 244] width 66 height 38
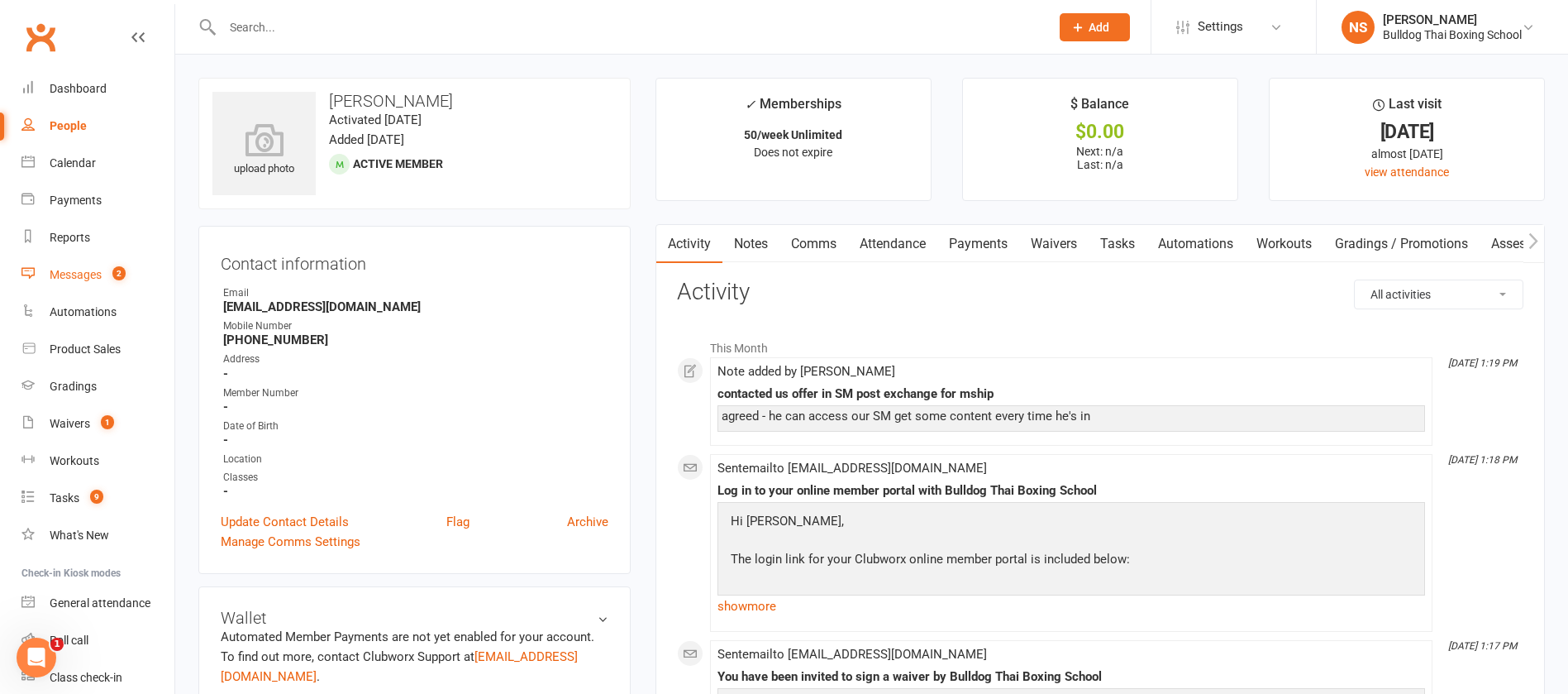
click at [101, 266] on link "Messages 2" at bounding box center [98, 274] width 153 height 37
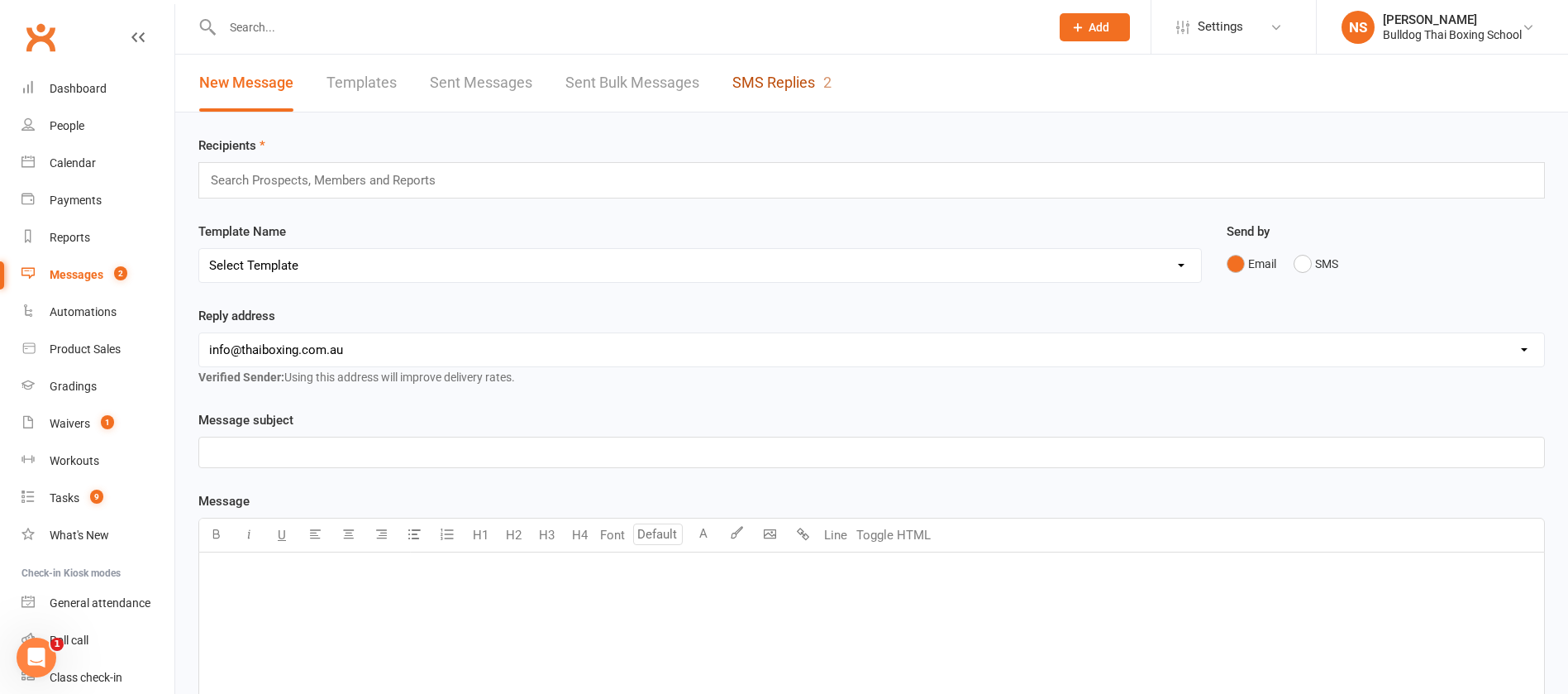
click at [766, 77] on link "SMS Replies 2" at bounding box center [782, 83] width 100 height 57
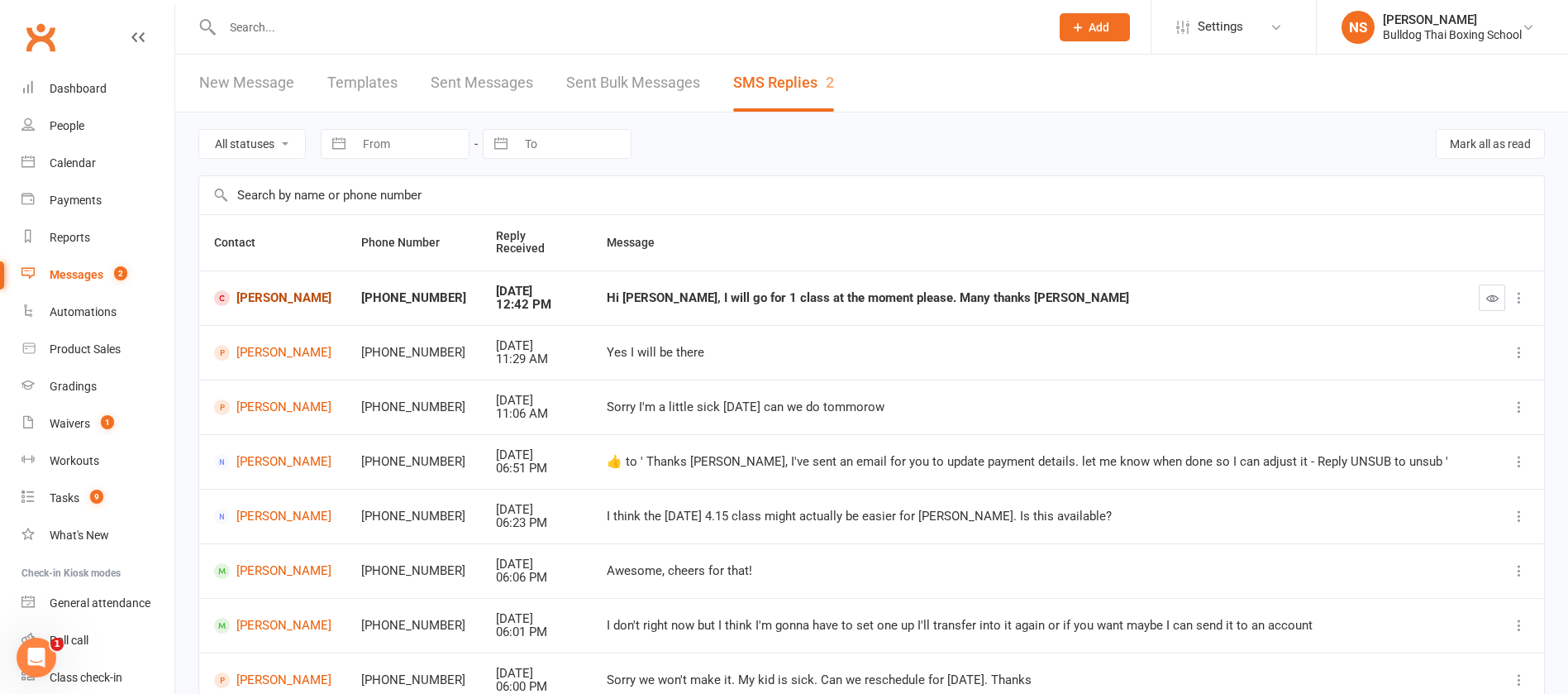
click at [262, 291] on link "[PERSON_NAME]" at bounding box center [273, 298] width 118 height 16
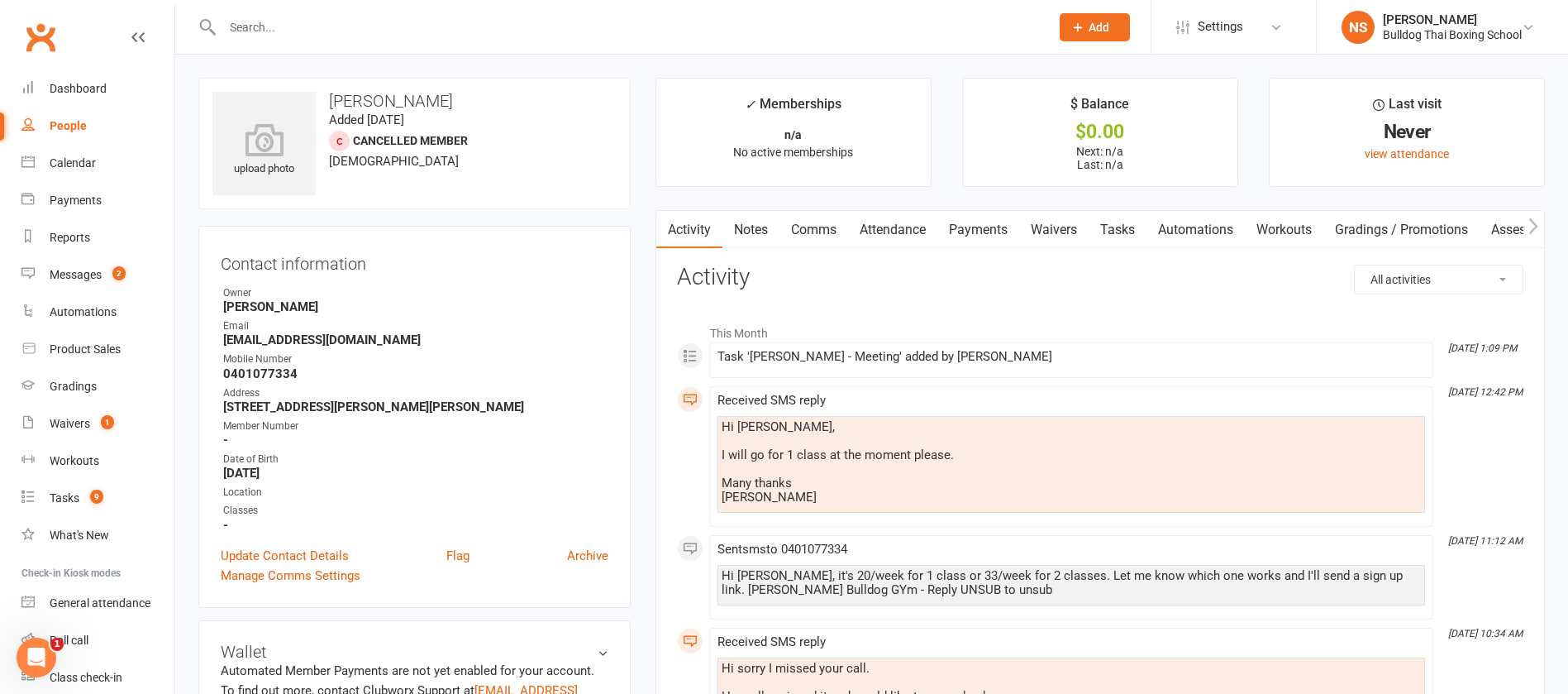
click at [1128, 221] on link "Tasks" at bounding box center [1117, 230] width 58 height 38
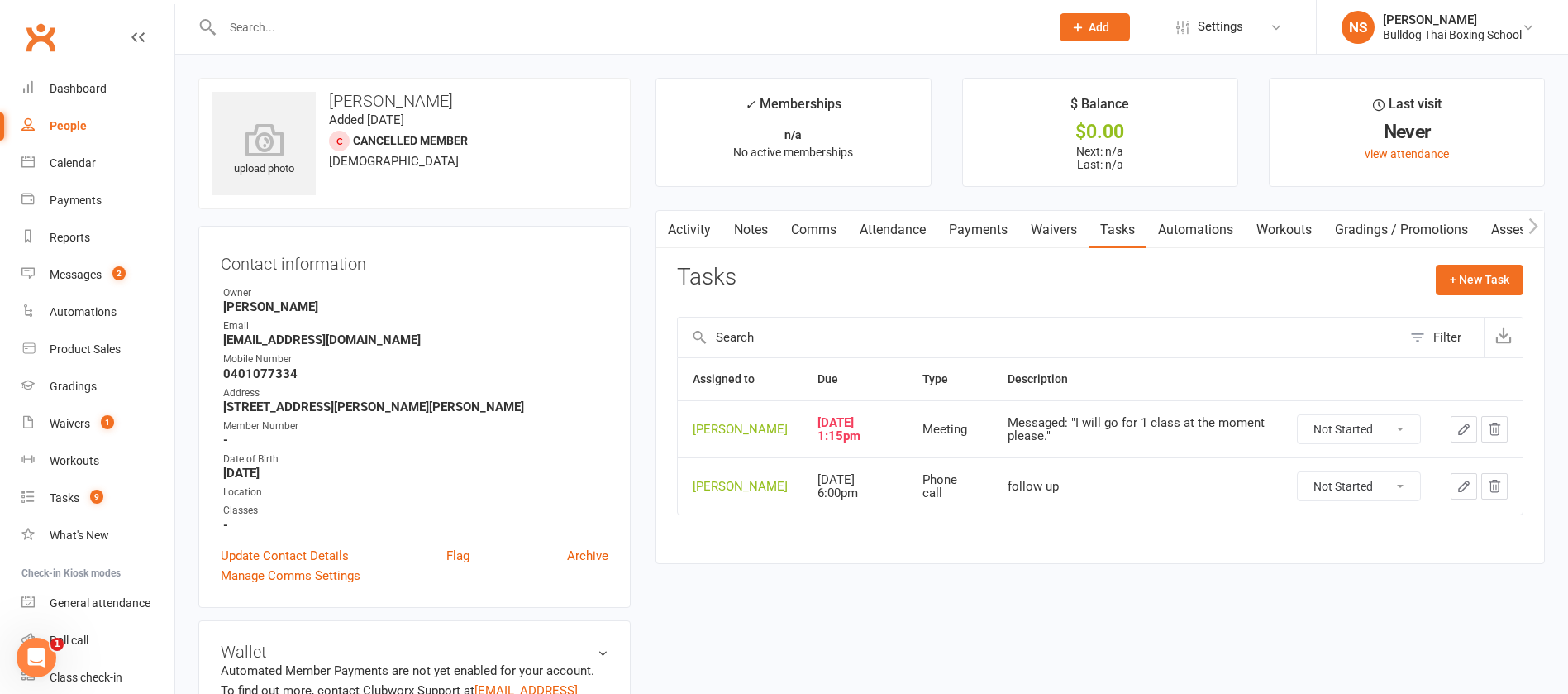
click at [1405, 442] on select "Not Started In Progress Waiting Complete" at bounding box center [1358, 429] width 122 height 28
click at [1297, 427] on select "Not Started In Progress Waiting Complete" at bounding box center [1358, 429] width 122 height 28
select select "unstarted"
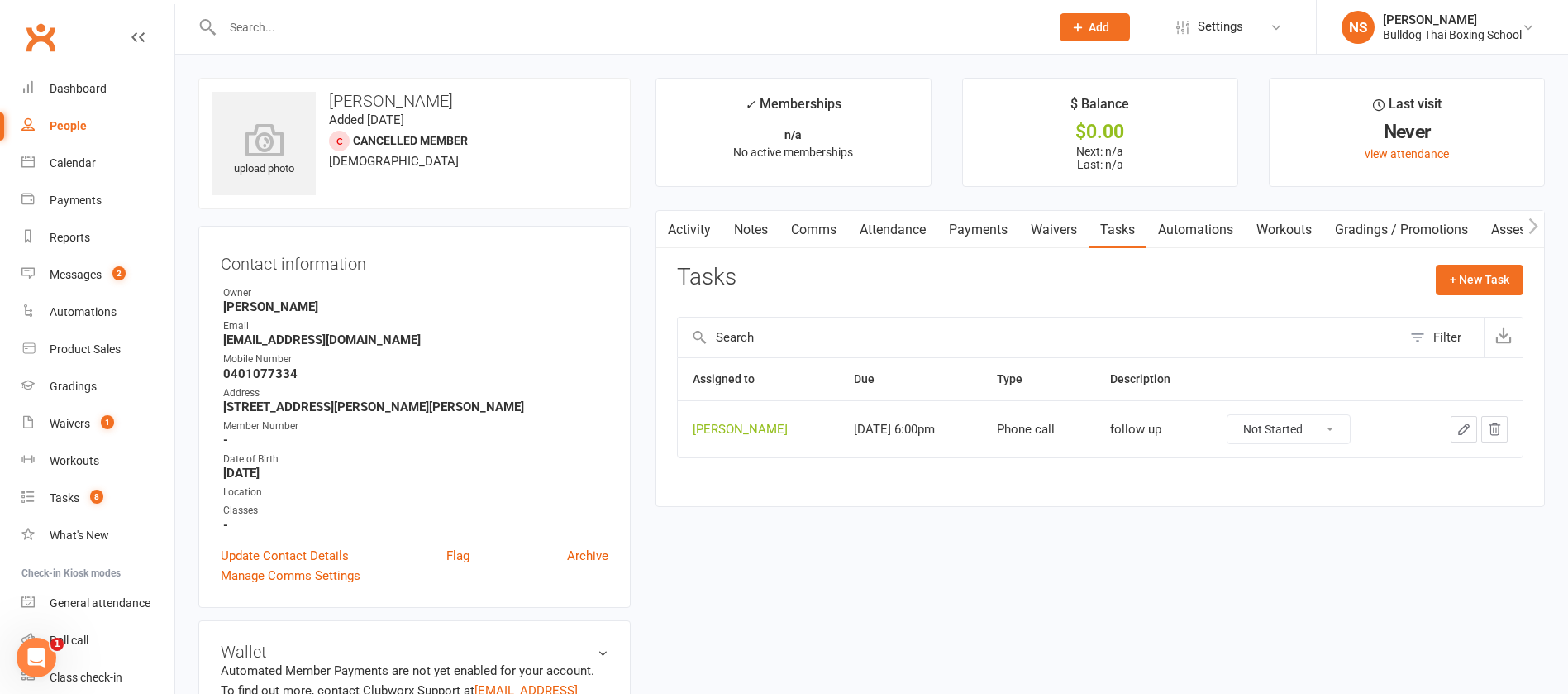
click at [807, 231] on link "Comms" at bounding box center [813, 230] width 68 height 38
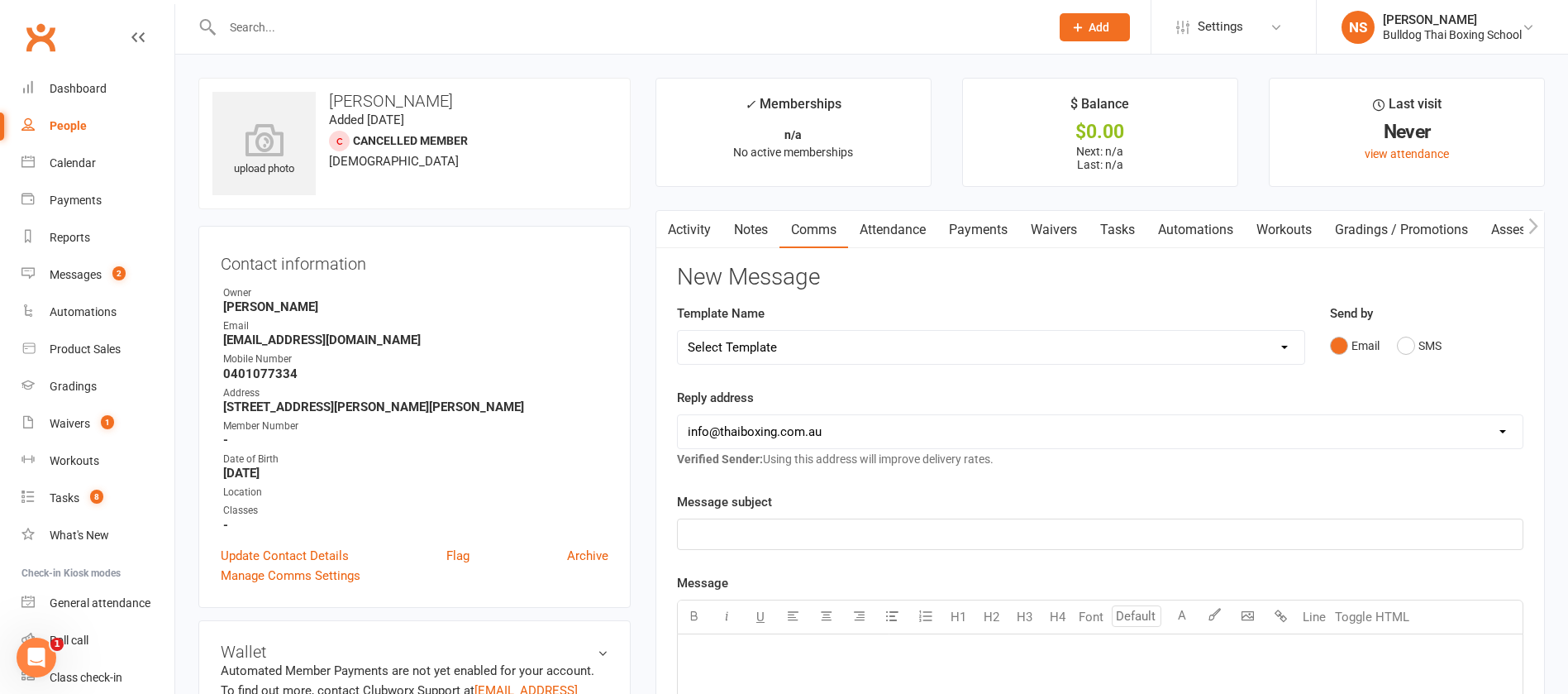
drag, startPoint x: 813, startPoint y: 348, endPoint x: 816, endPoint y: 335, distance: 13.3
click at [814, 349] on select "Select Template [Email] Price Increase 28 Day Kick starter [SMS] 10 Pass Check …" at bounding box center [991, 347] width 626 height 33
select select "89"
click at [678, 330] on select "Select Template [Email] Price Increase 28 Day Kick starter [SMS] 10 Pass Check …" at bounding box center [991, 347] width 626 height 33
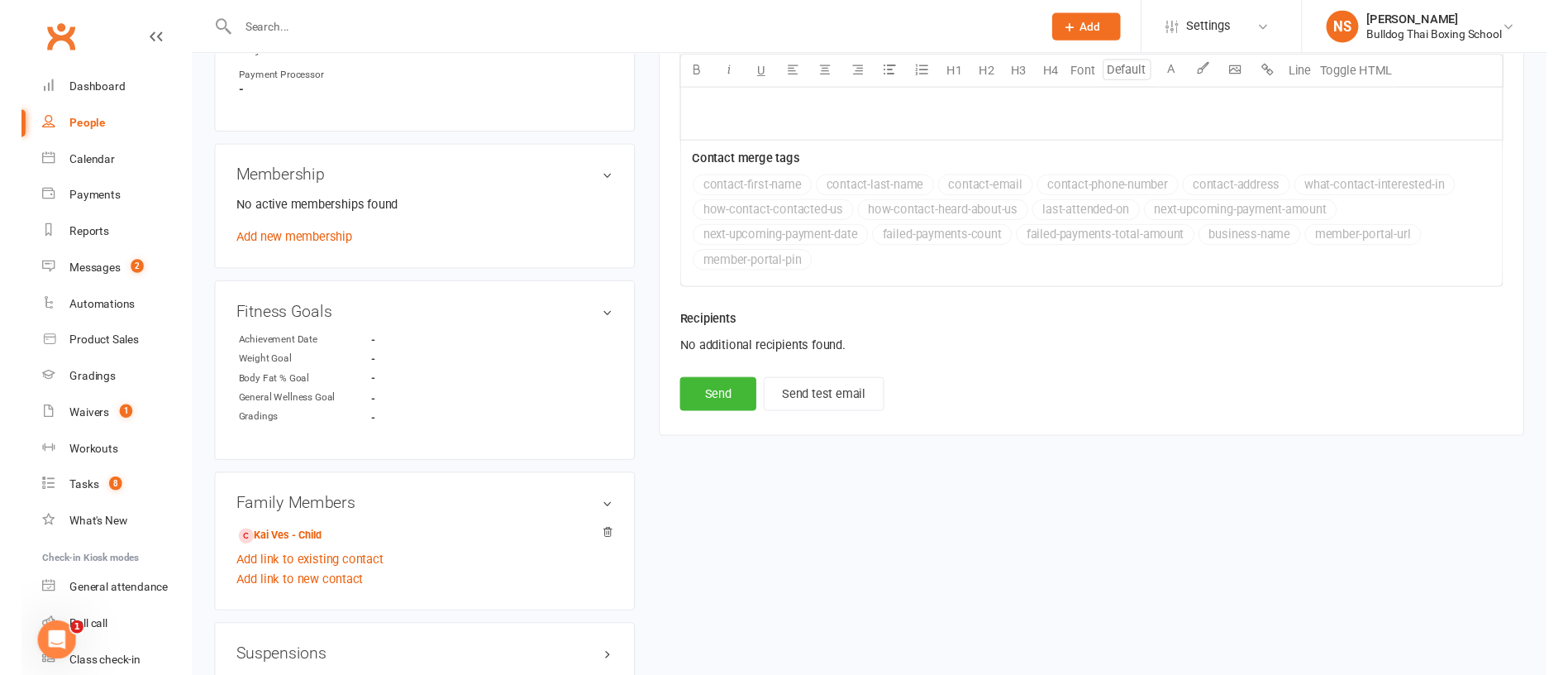
scroll to position [744, 0]
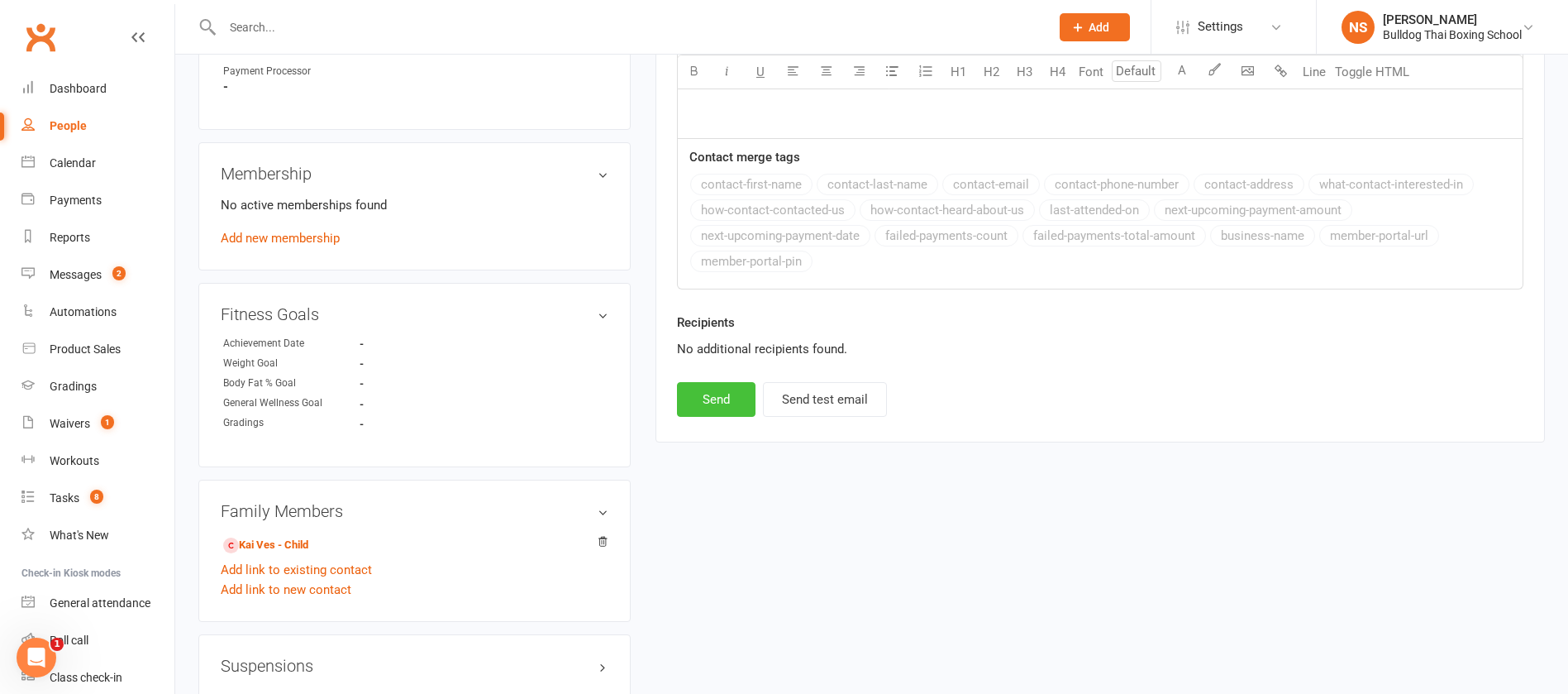
click at [719, 404] on button "Send" at bounding box center [716, 399] width 79 height 35
select select
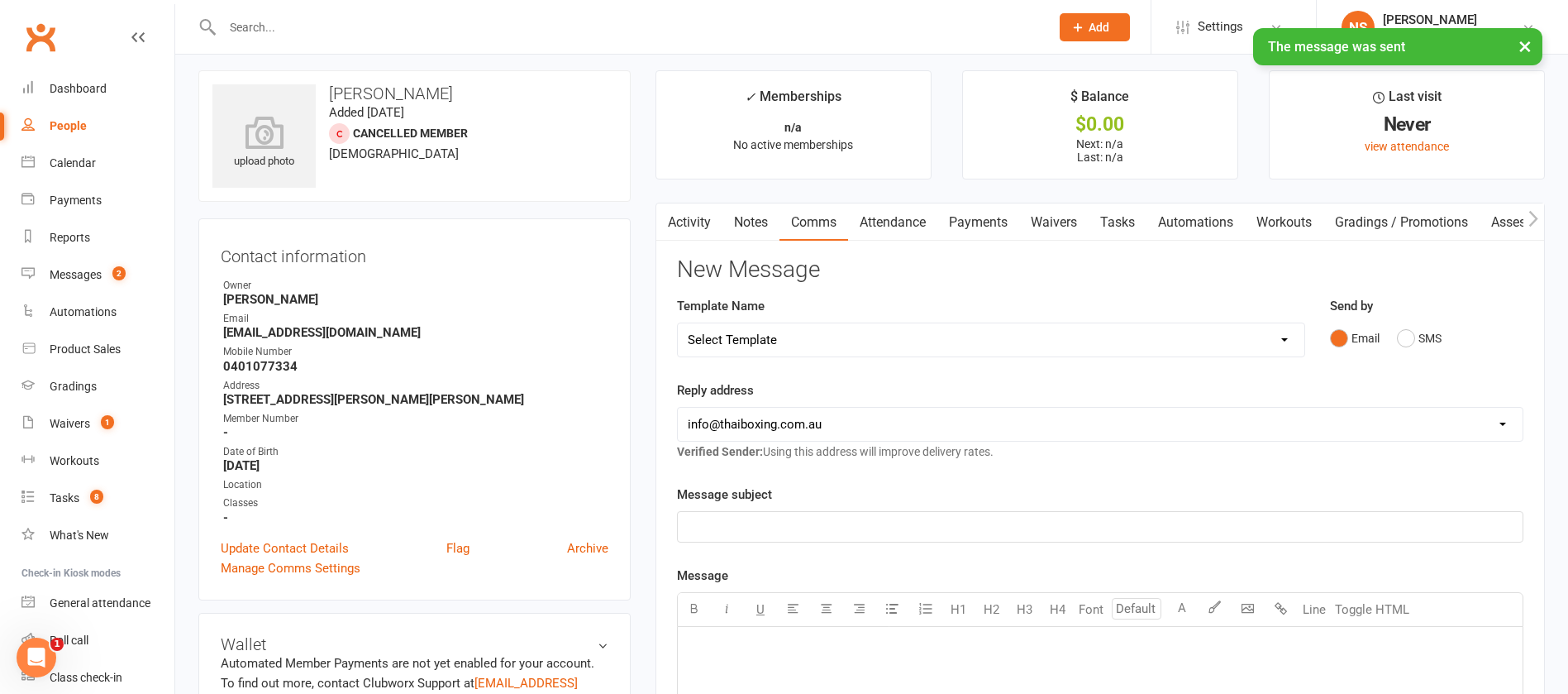
scroll to position [0, 0]
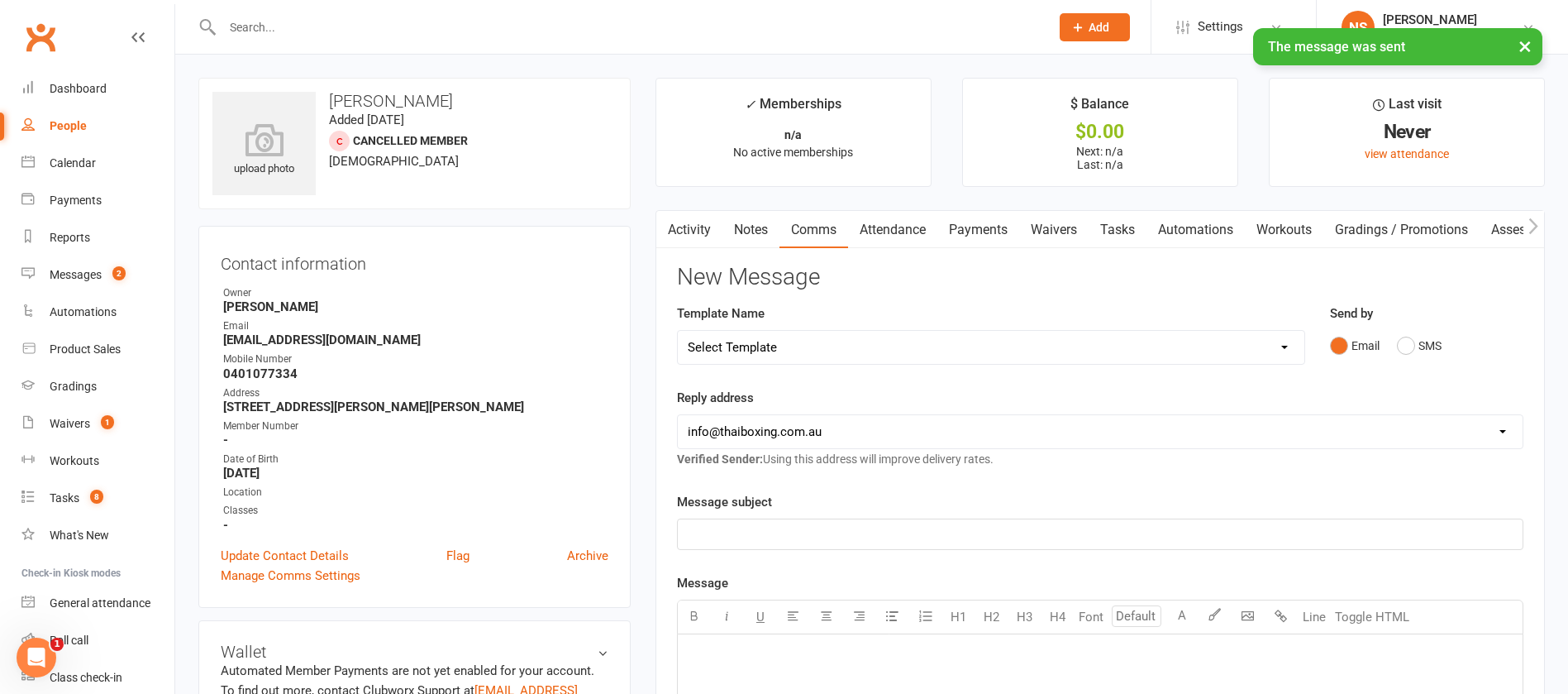
click at [1130, 226] on link "Tasks" at bounding box center [1117, 230] width 58 height 38
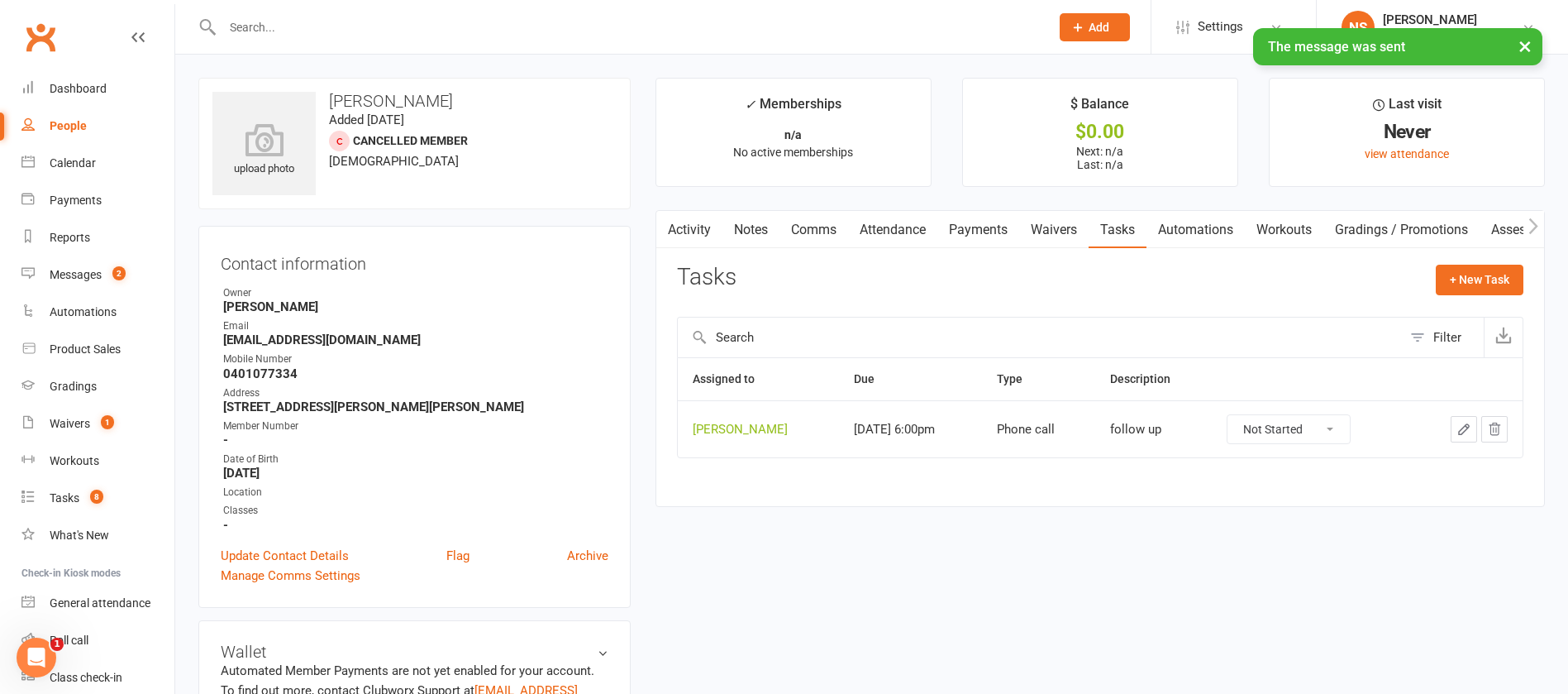
click at [1464, 417] on button "button" at bounding box center [1464, 429] width 27 height 27
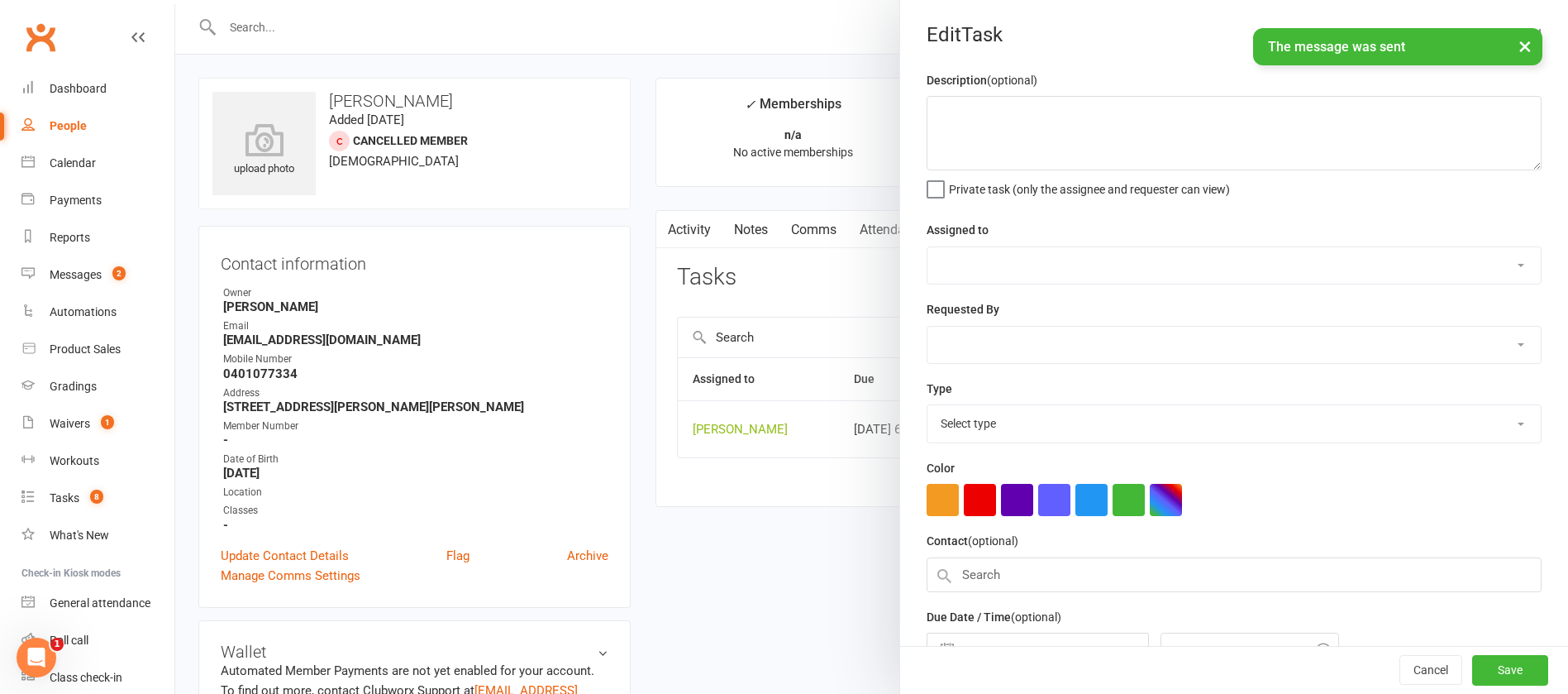
type textarea "follow up"
select select "12940"
type input "[DATE]"
type input "6:00pm"
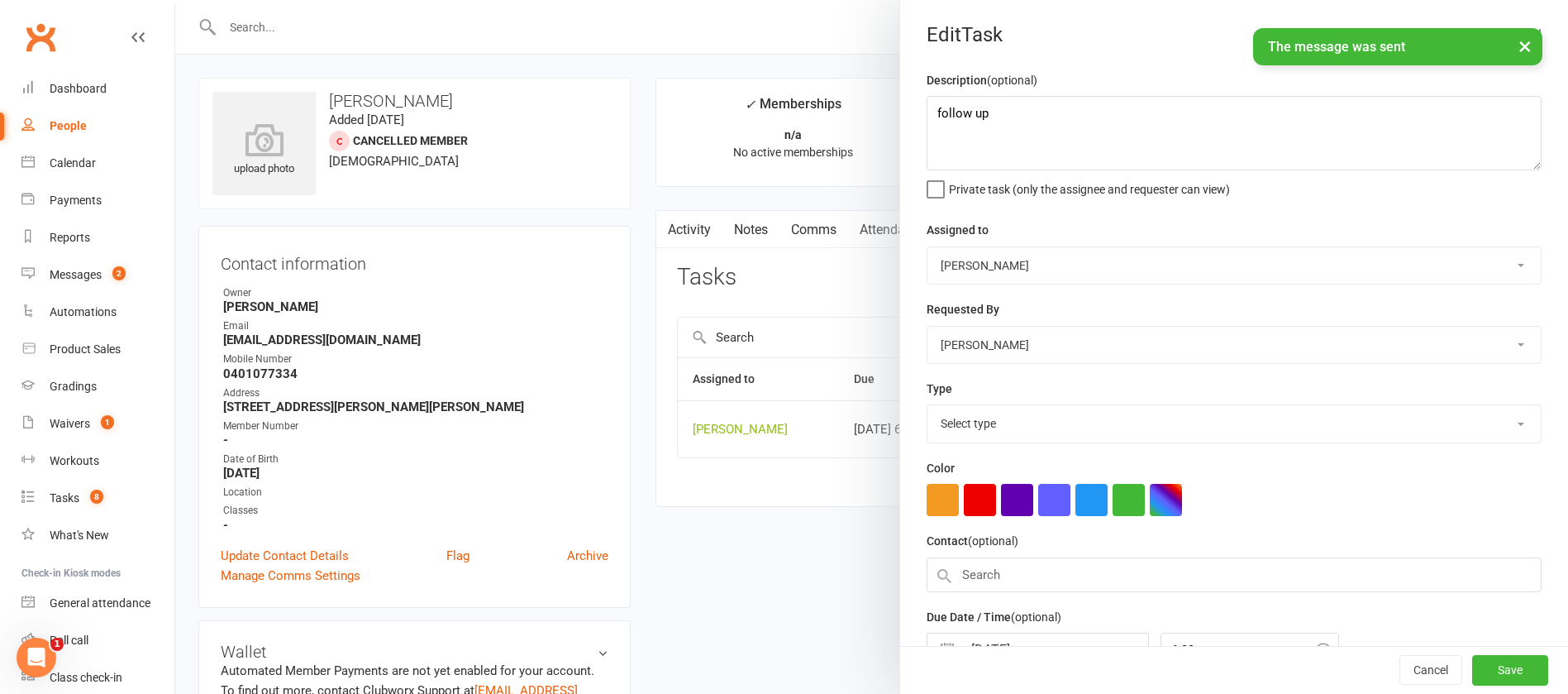
select select "12048"
drag, startPoint x: 984, startPoint y: 118, endPoint x: 893, endPoint y: 117, distance: 91.0
click at [900, 118] on div "Description (optional) follow up Private task (only the assignee and requester …" at bounding box center [1234, 403] width 668 height 667
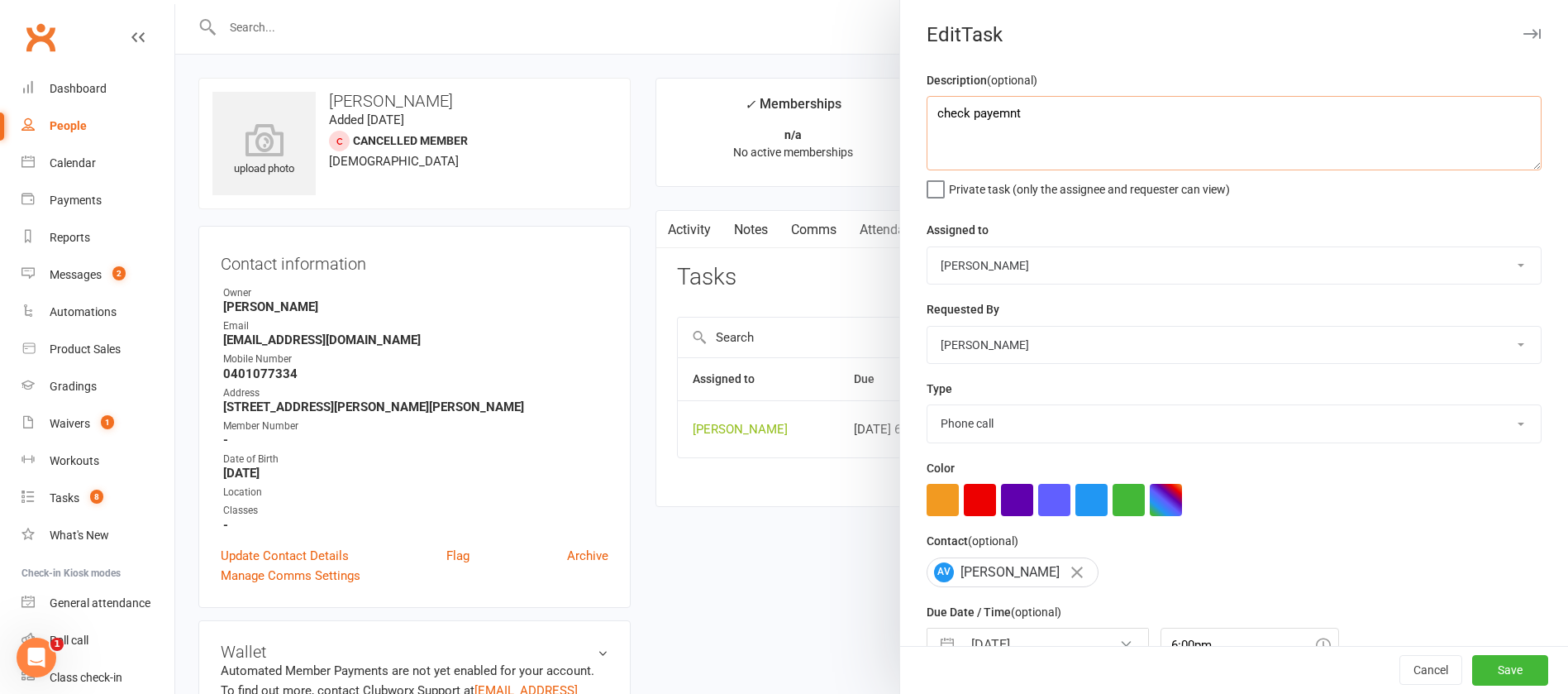
type textarea "check payemnt"
select select "7"
select select "2025"
select select "8"
select select "2025"
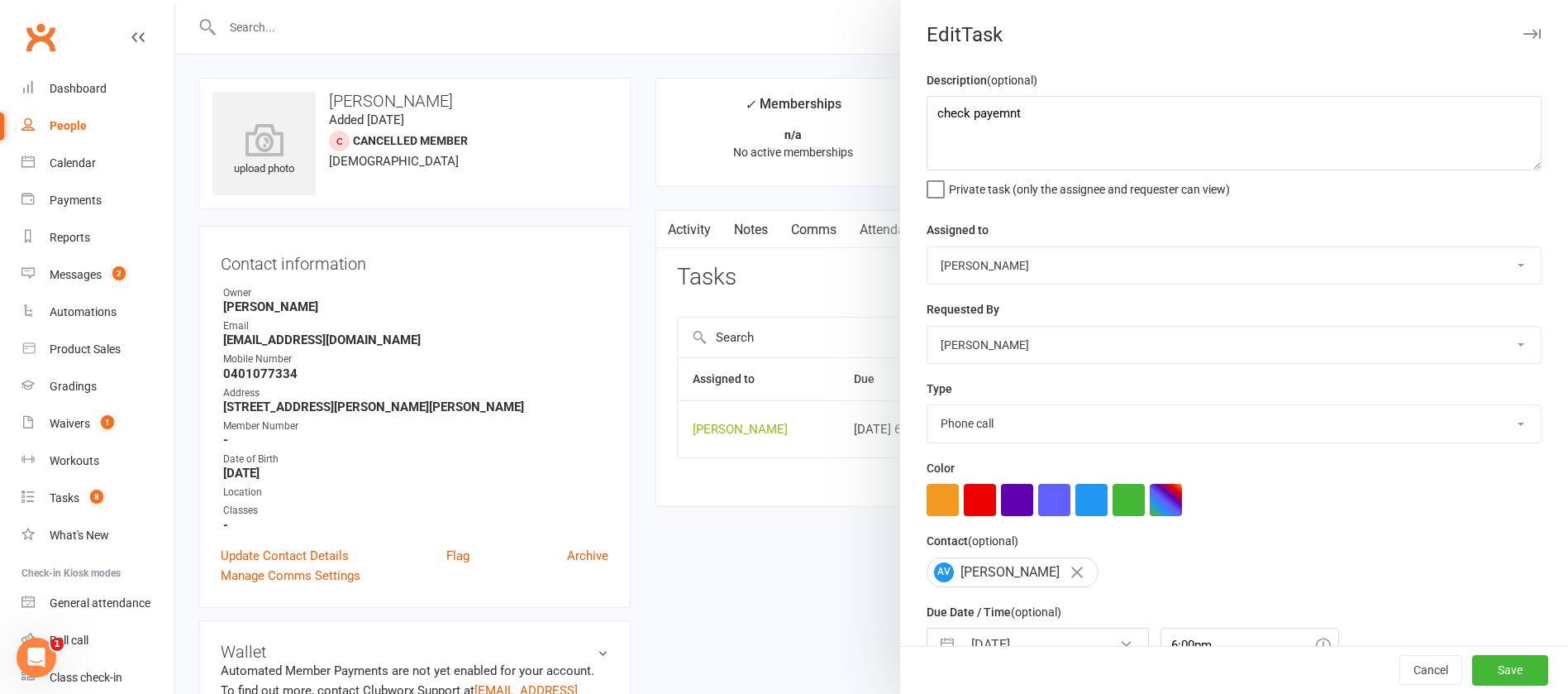
select select "9"
select select "2025"
click at [1036, 635] on input "[DATE]" at bounding box center [1055, 645] width 186 height 33
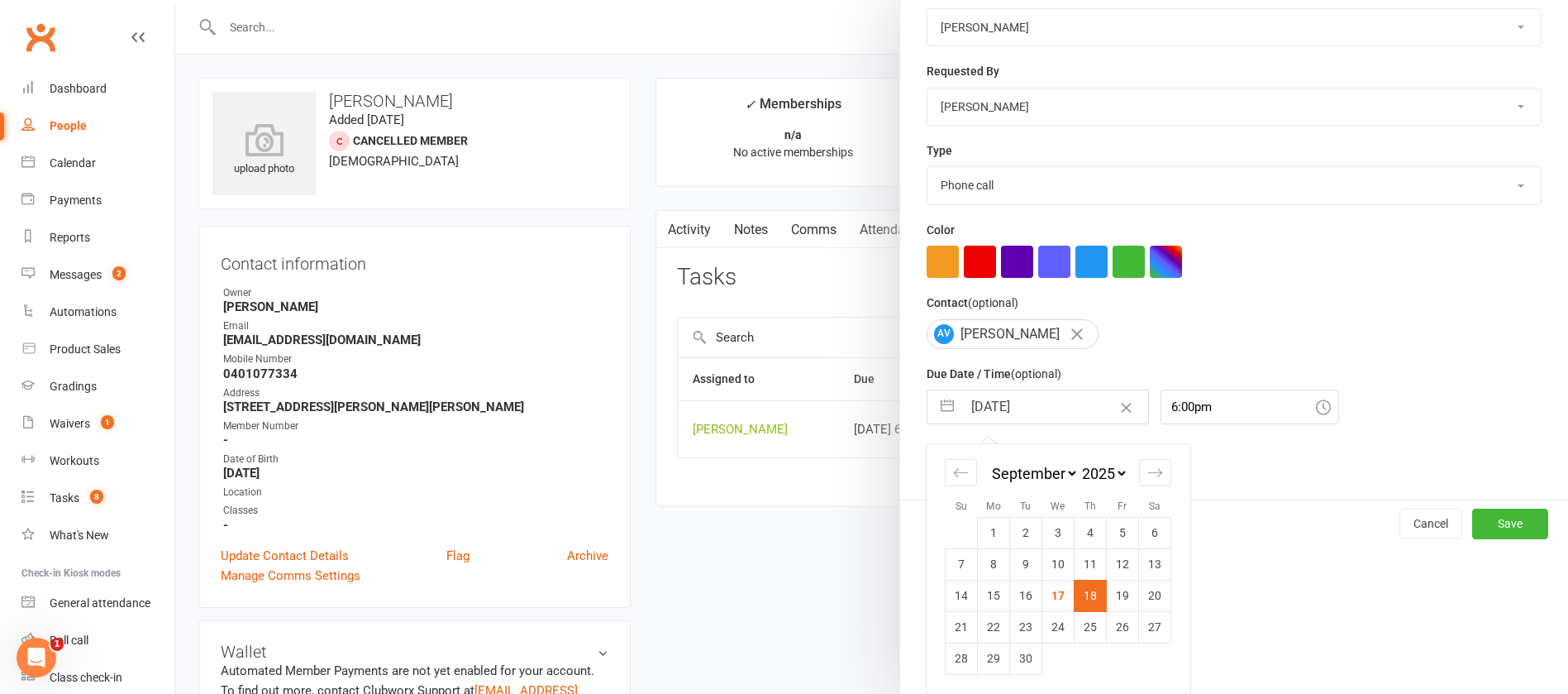
click at [1038, 407] on input "[DATE]" at bounding box center [1055, 406] width 186 height 33
click at [1082, 590] on td "18" at bounding box center [1091, 594] width 32 height 31
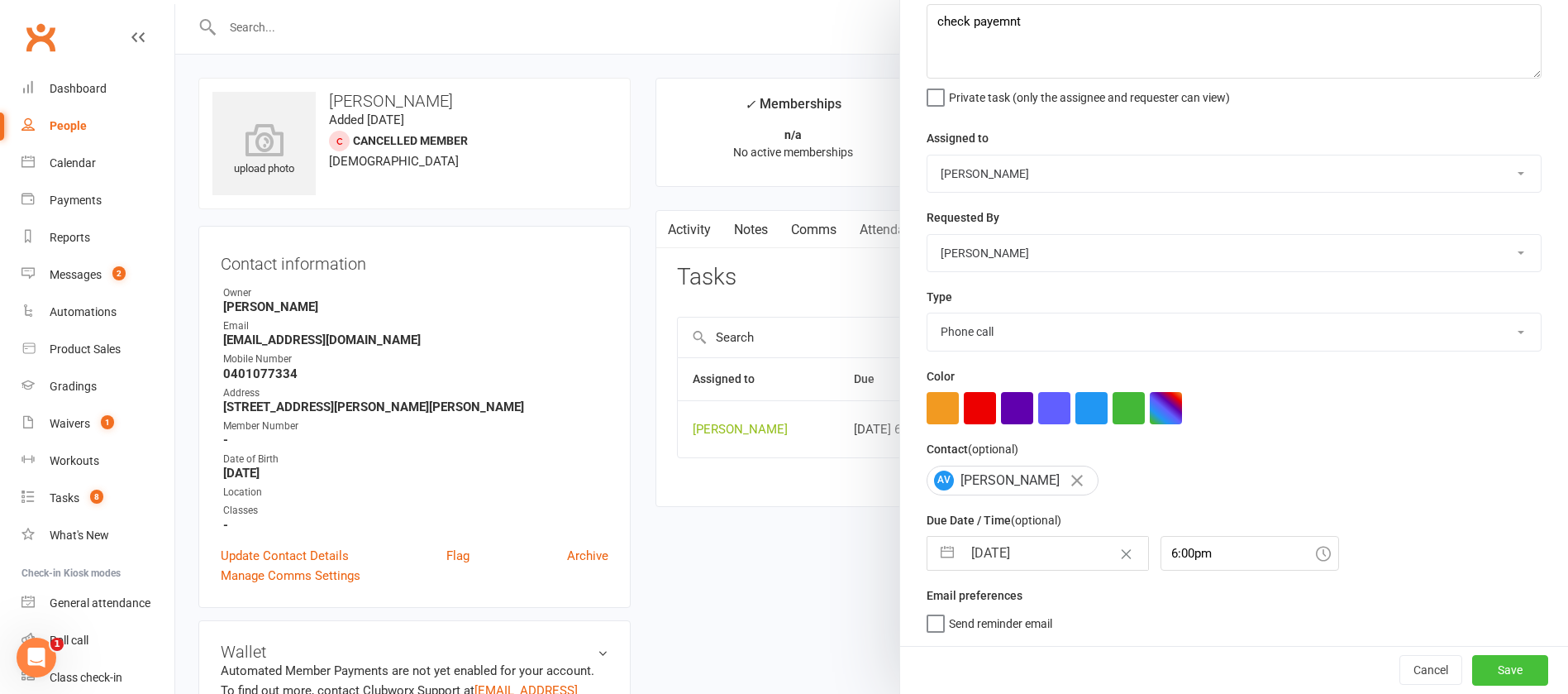
click at [1472, 668] on button "Save" at bounding box center [1510, 669] width 76 height 29
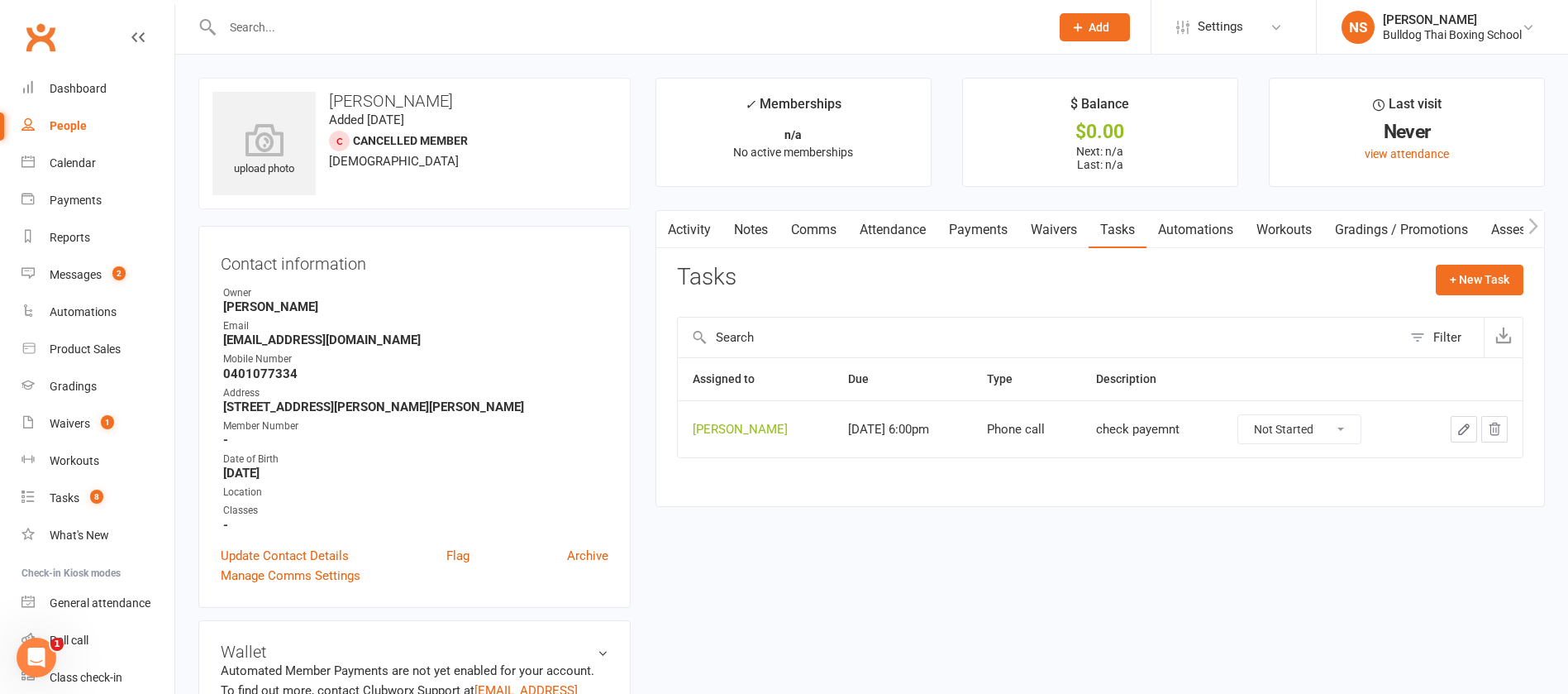
drag, startPoint x: 245, startPoint y: 24, endPoint x: 241, endPoint y: 33, distance: 9.8
click at [245, 23] on input "text" at bounding box center [627, 28] width 821 height 23
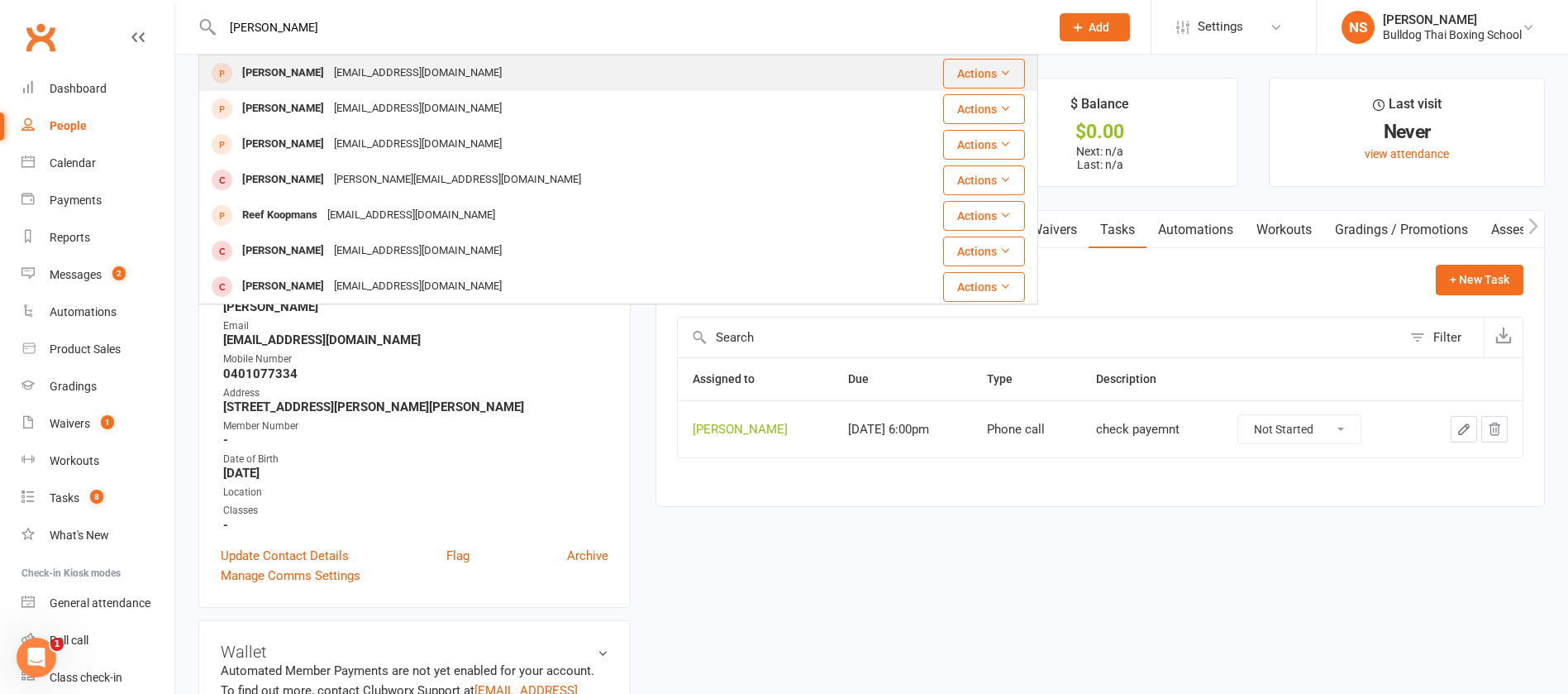
type input "[PERSON_NAME]"
click at [396, 61] on div "[EMAIL_ADDRESS][DOMAIN_NAME]" at bounding box center [418, 72] width 177 height 24
